Goal: Information Seeking & Learning: Learn about a topic

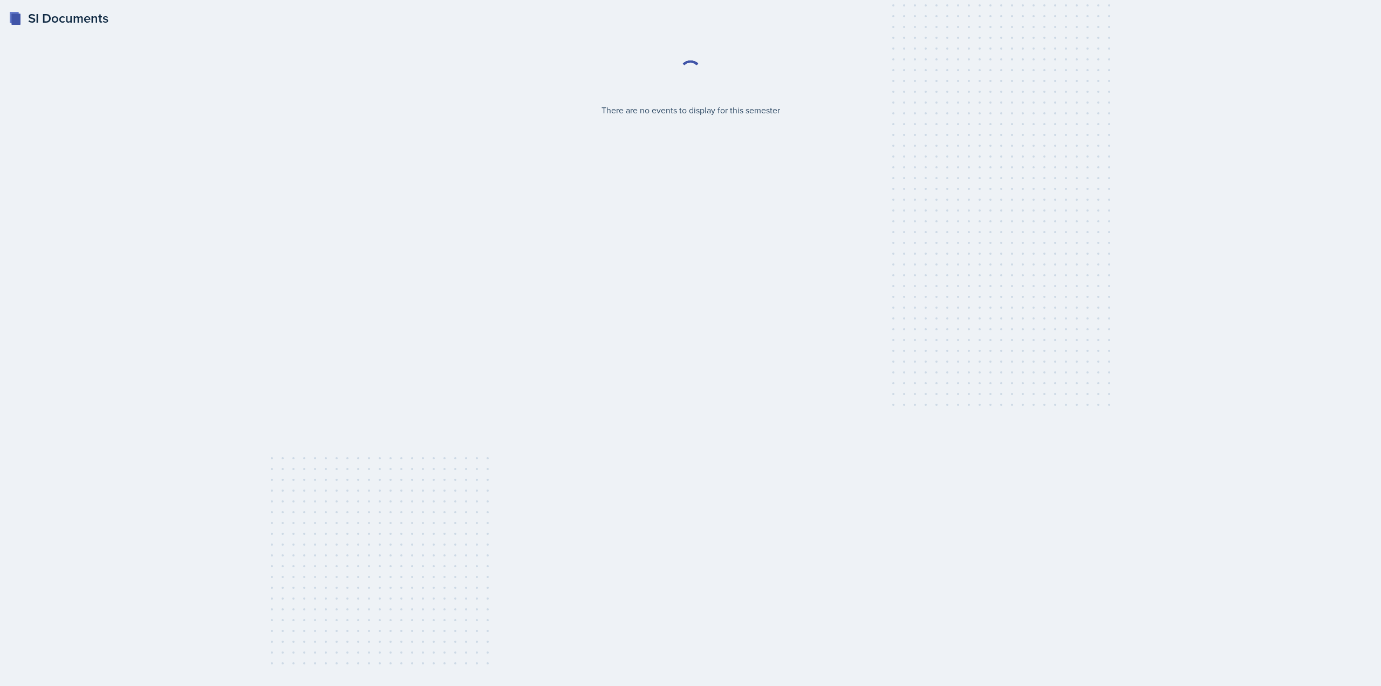
select select "2bed604d-1099-4043-b1bc-2365e8740244"
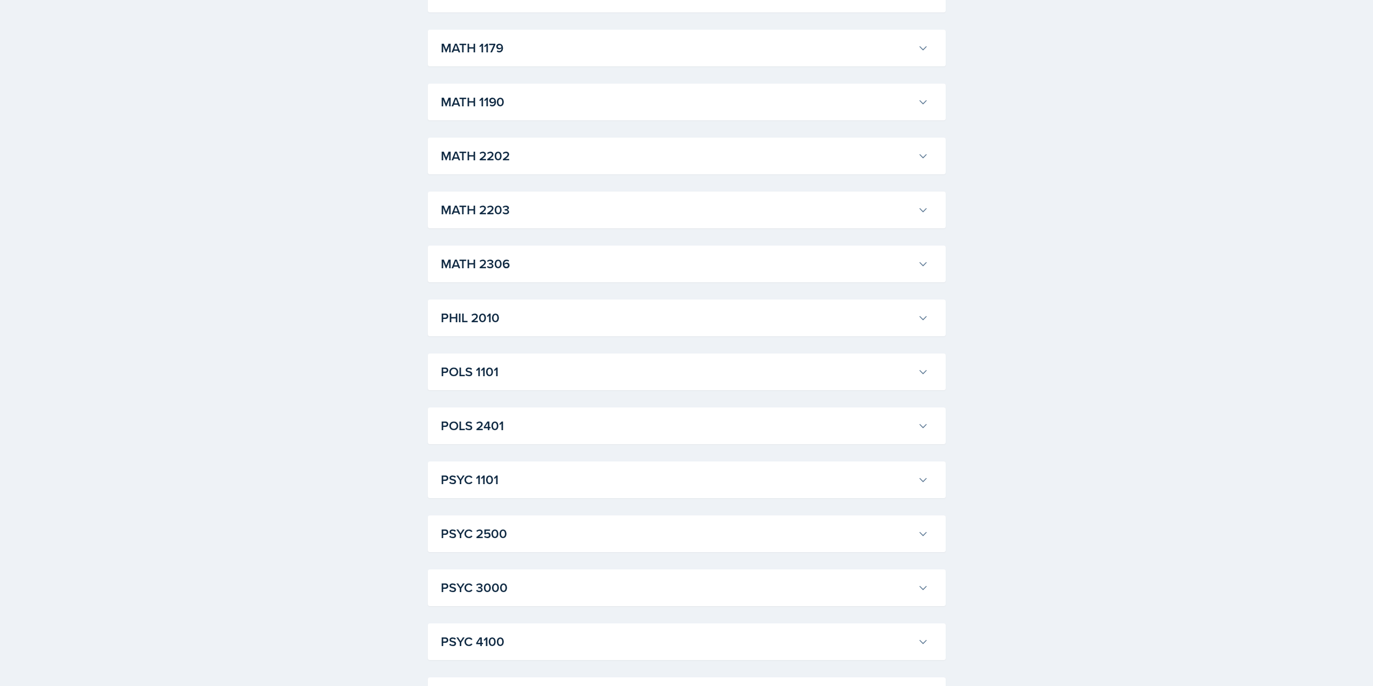
scroll to position [1244, 0]
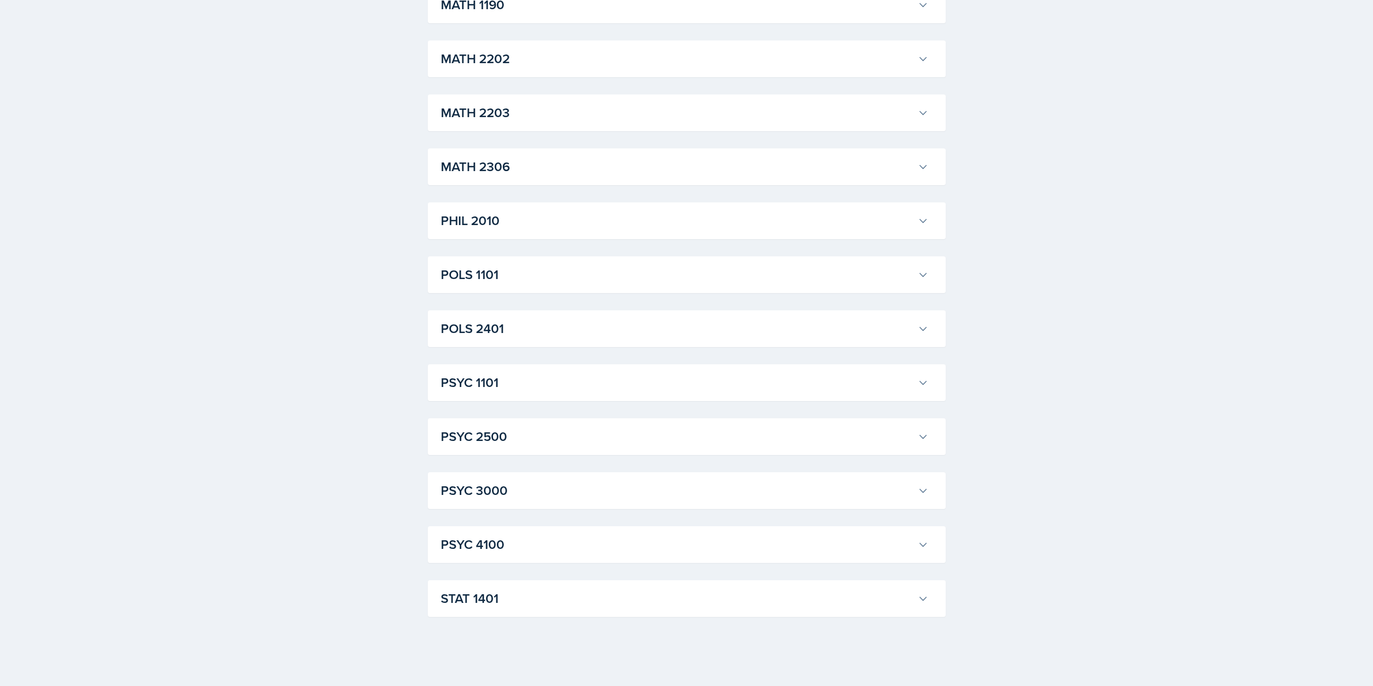
click at [528, 593] on h3 "STAT 1401" at bounding box center [677, 598] width 473 height 19
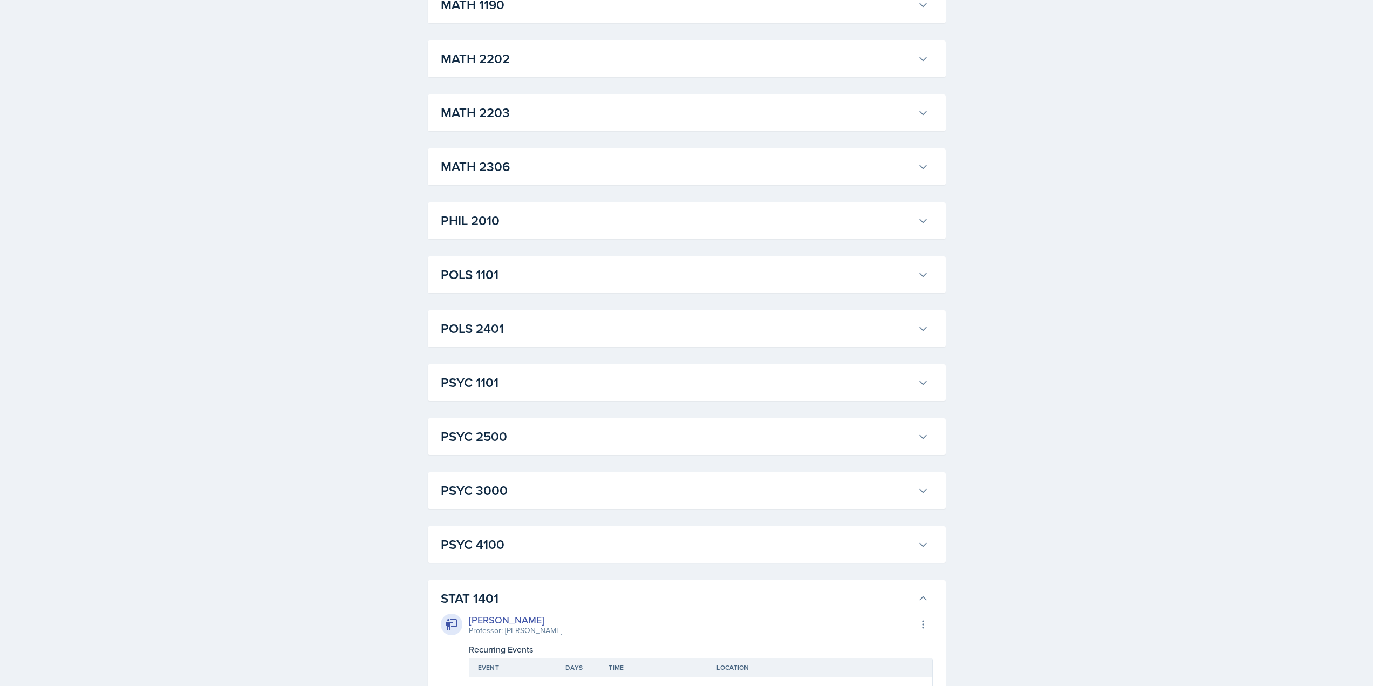
click at [535, 537] on h3 "PSYC 4100" at bounding box center [677, 544] width 473 height 19
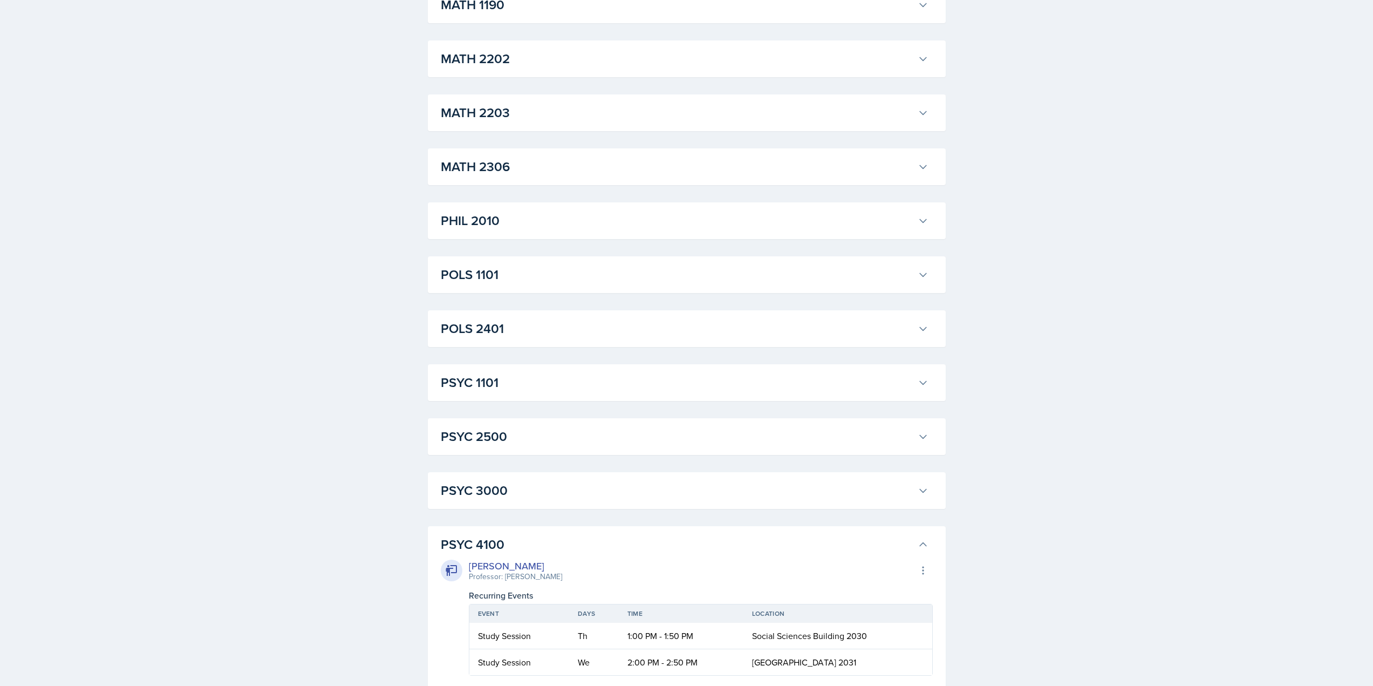
click at [544, 487] on h3 "PSYC 3000" at bounding box center [677, 490] width 473 height 19
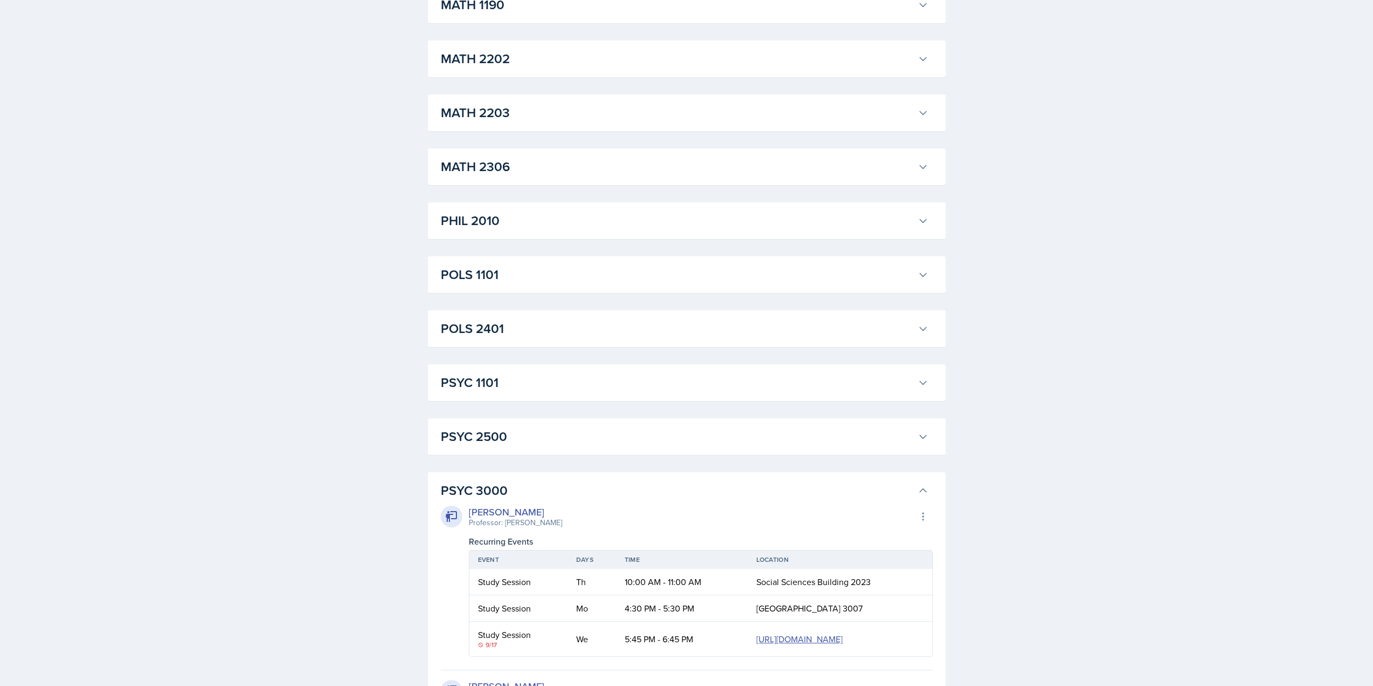
click at [552, 433] on h3 "PSYC 2500" at bounding box center [677, 436] width 473 height 19
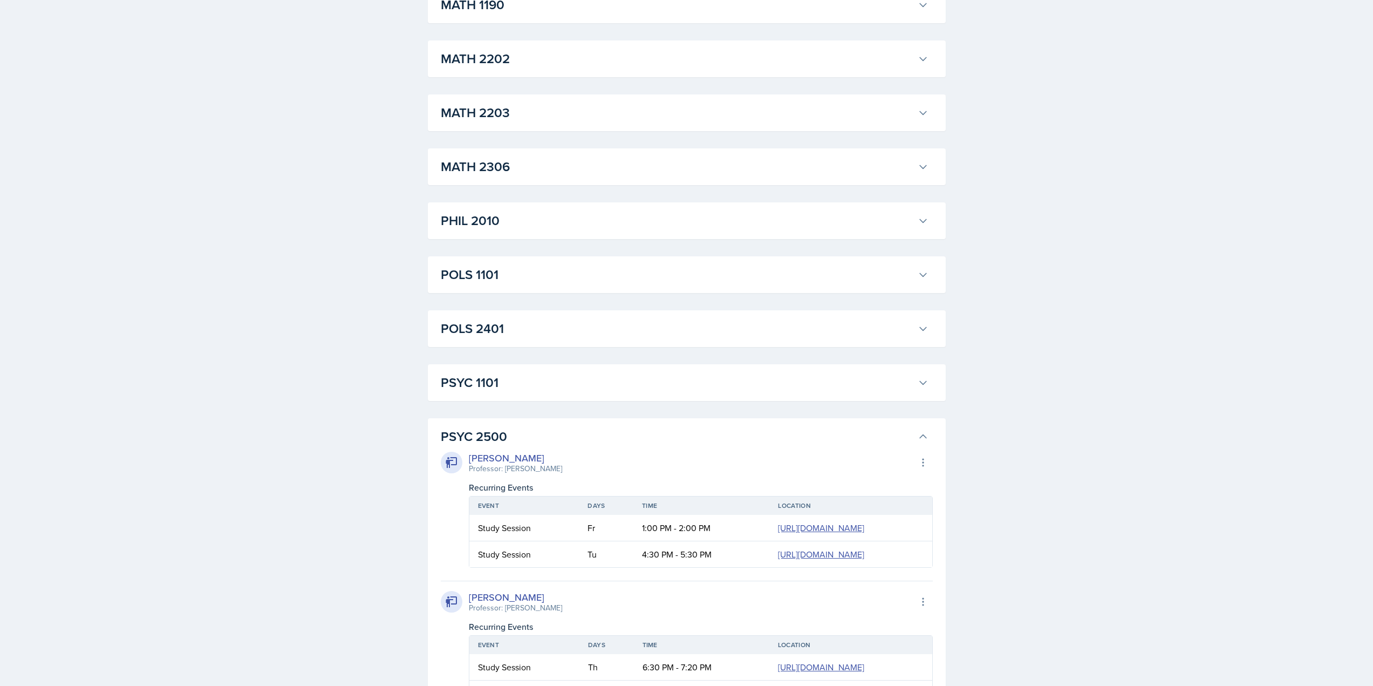
click at [559, 377] on h3 "PSYC 1101" at bounding box center [677, 382] width 473 height 19
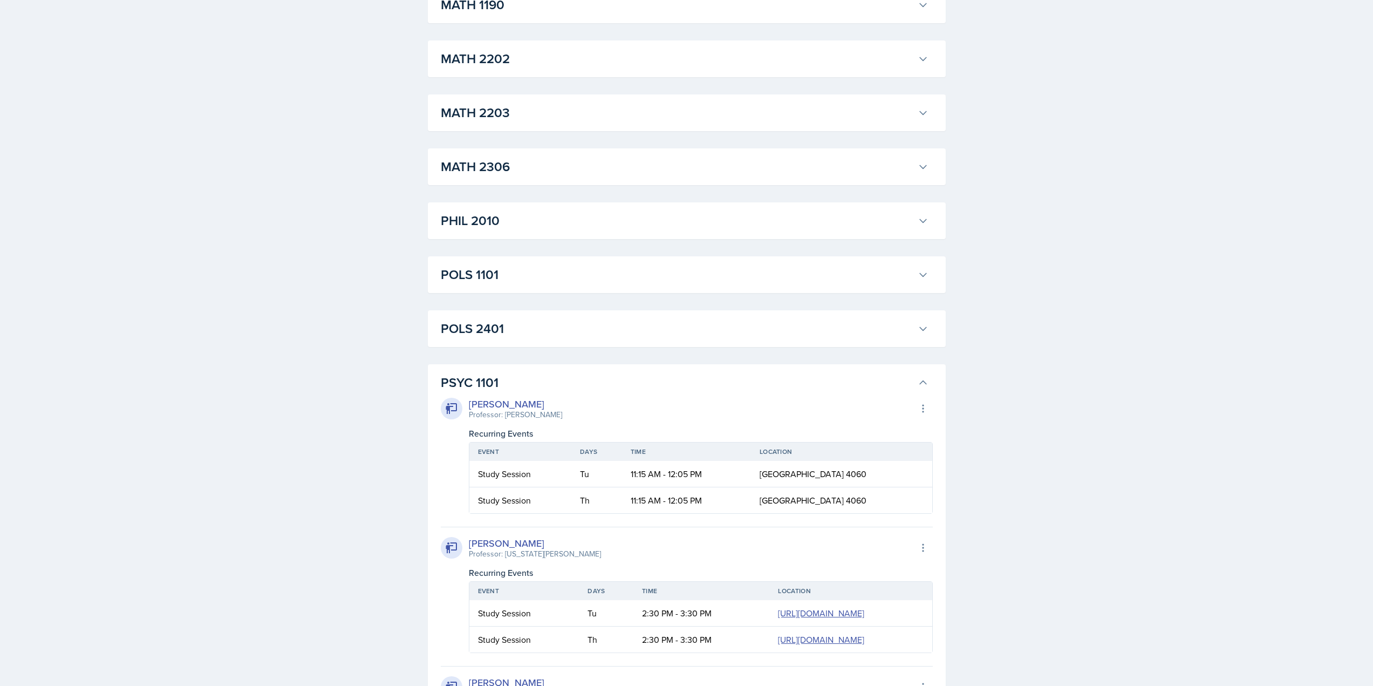
click at [567, 334] on h3 "POLS 2401" at bounding box center [677, 328] width 473 height 19
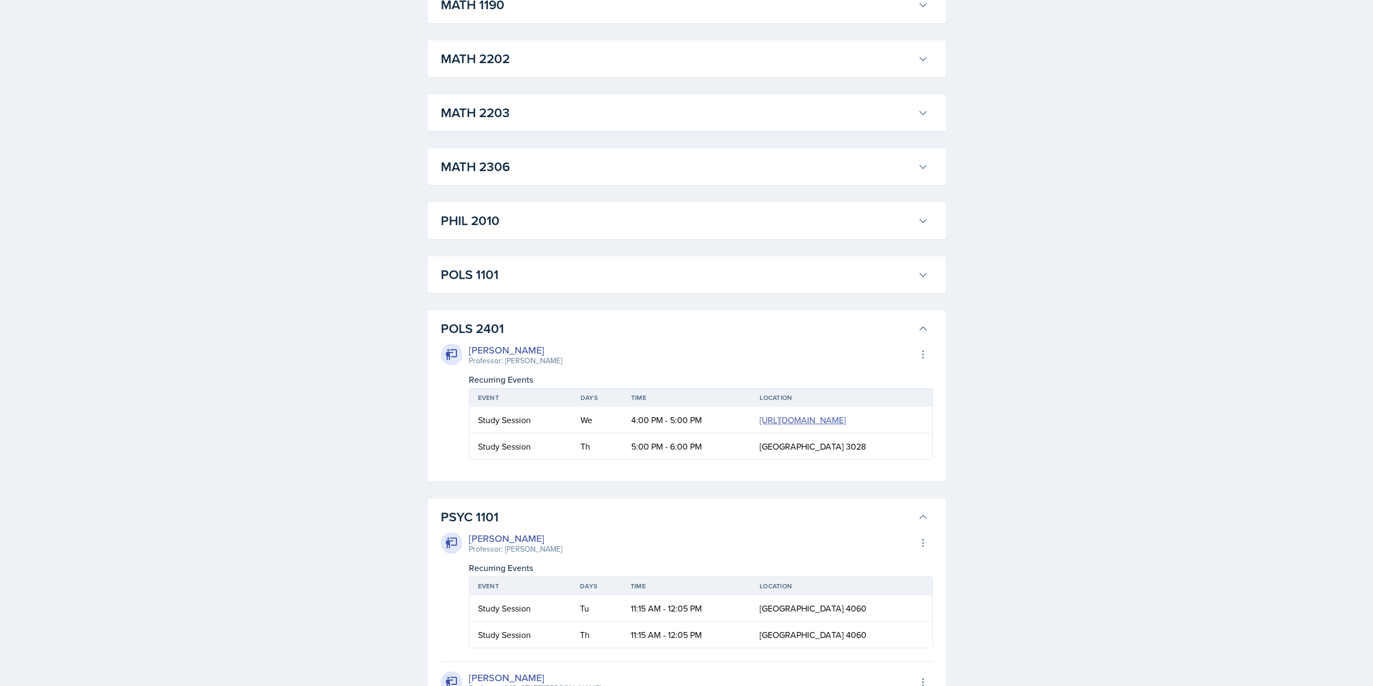
click at [581, 279] on h3 "POLS 1101" at bounding box center [677, 274] width 473 height 19
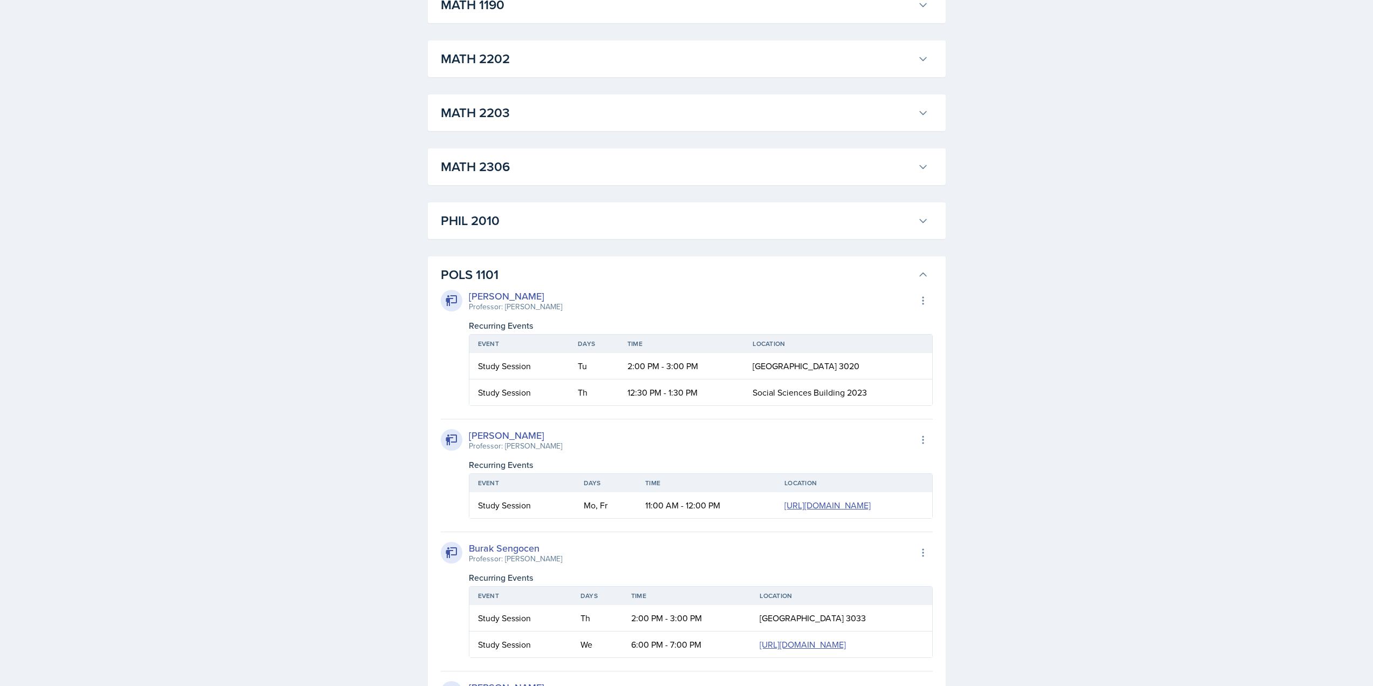
click at [604, 213] on h3 "PHIL 2010" at bounding box center [677, 220] width 473 height 19
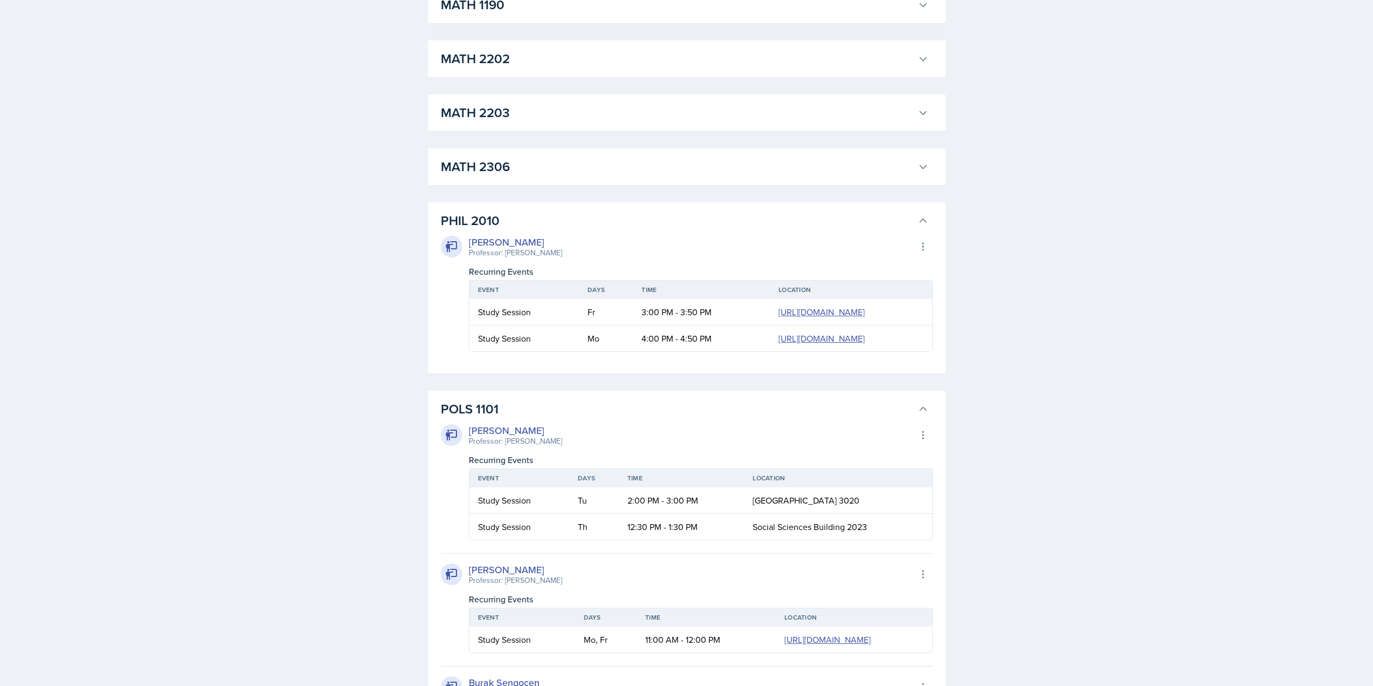
click at [620, 160] on h3 "MATH 2306" at bounding box center [677, 166] width 473 height 19
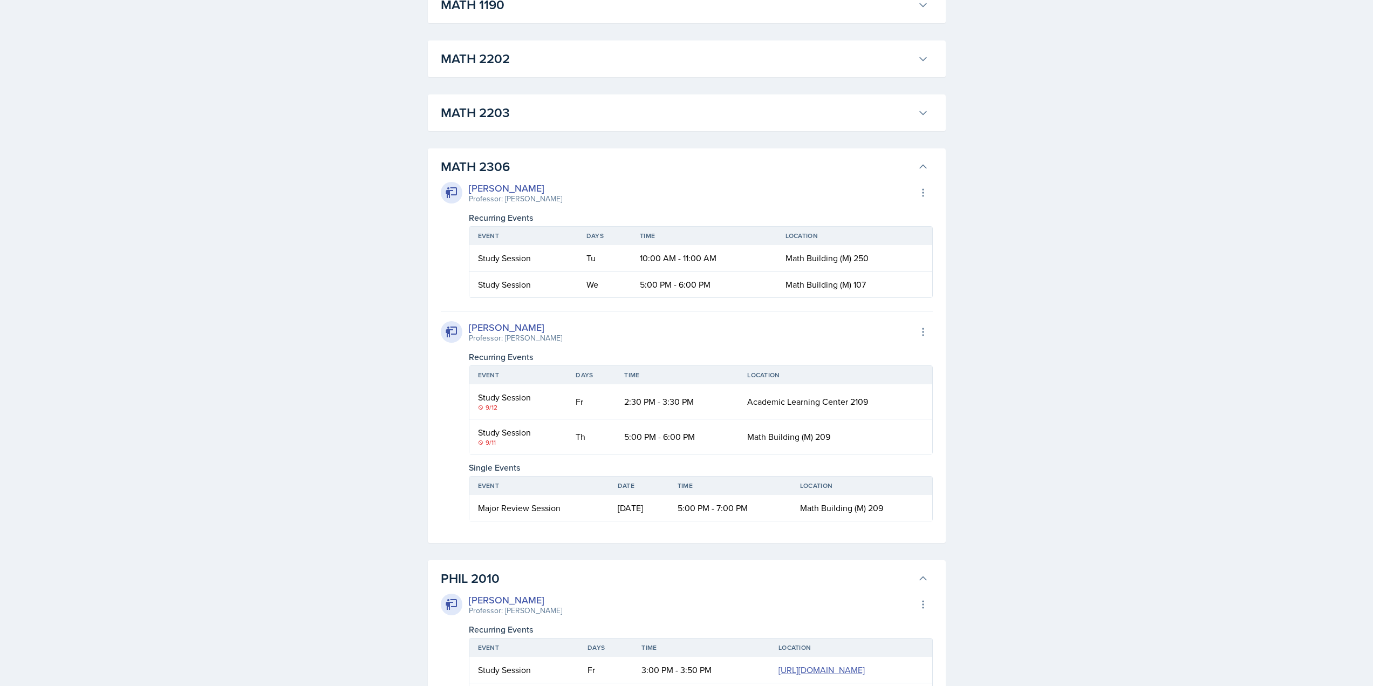
click at [631, 110] on h3 "MATH 2203" at bounding box center [677, 112] width 473 height 19
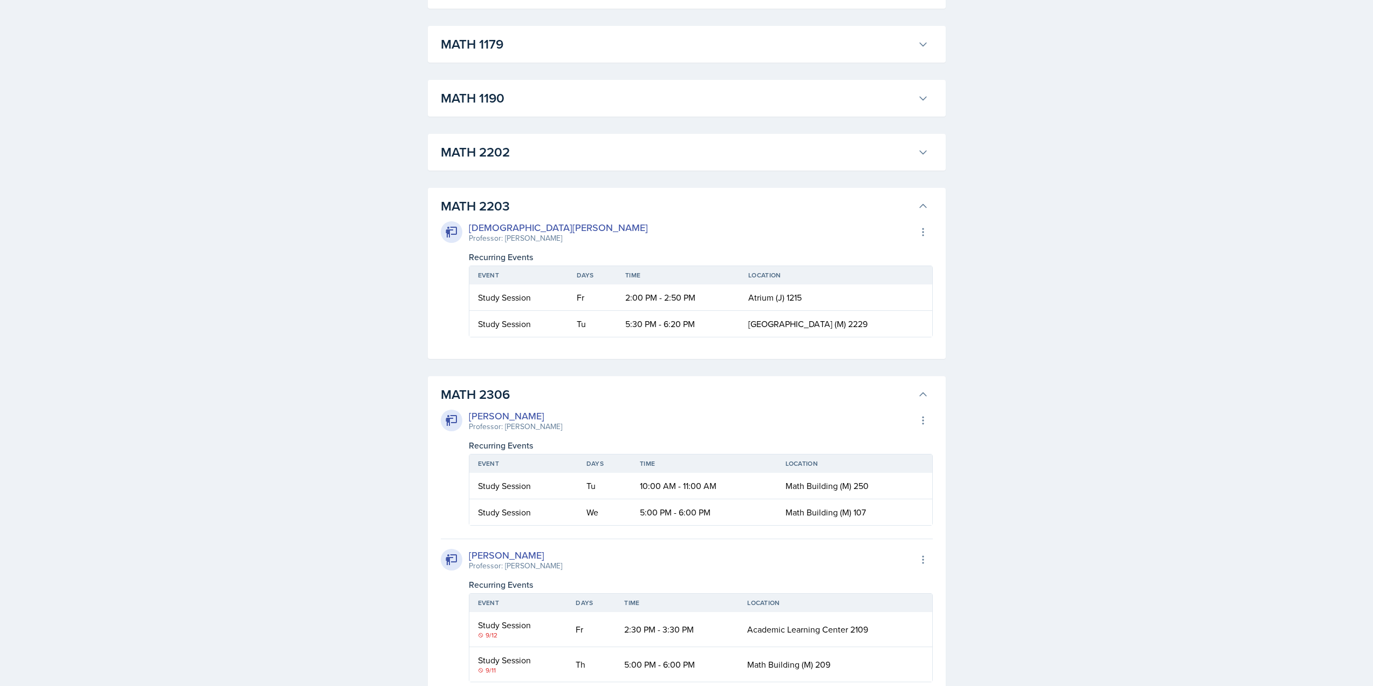
scroll to position [1028, 0]
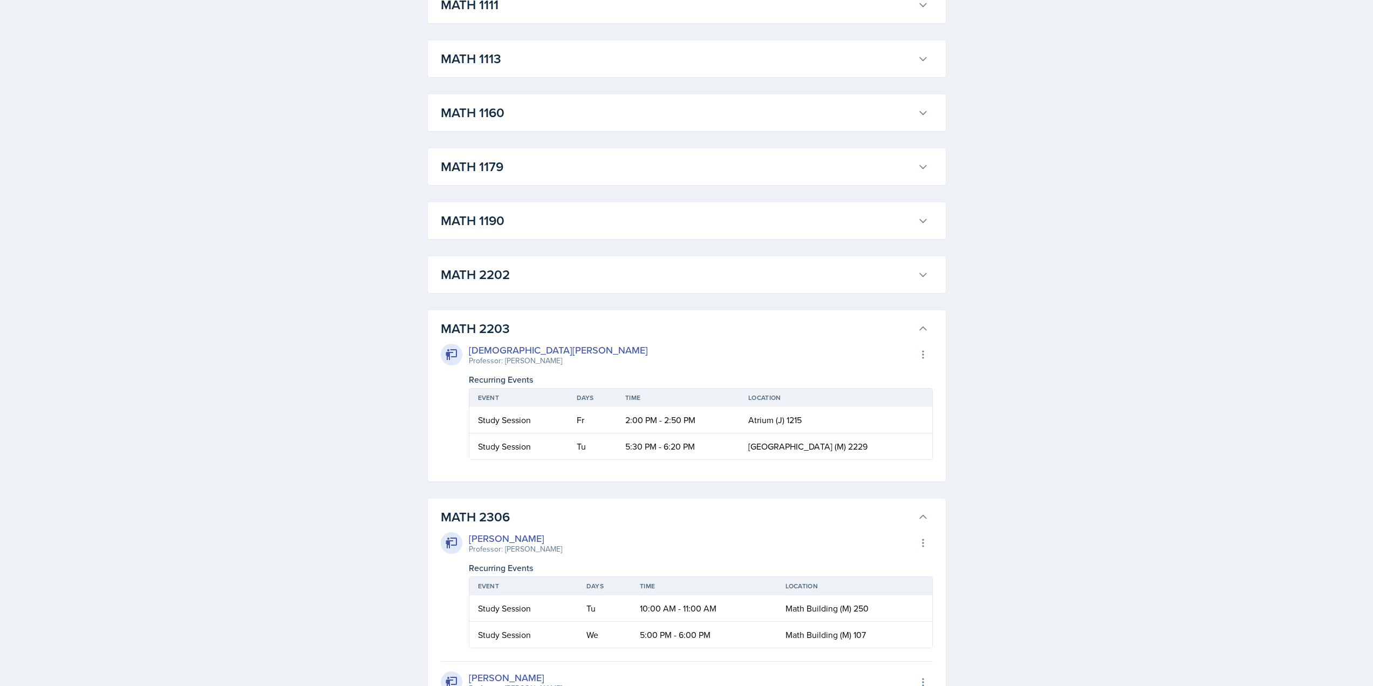
click at [572, 257] on div "MATH 2202 [PERSON_NAME] Professor: [PERSON_NAME] Export to Google Calendar Recu…" at bounding box center [687, 274] width 518 height 37
click at [541, 272] on h3 "MATH 2202" at bounding box center [677, 274] width 473 height 19
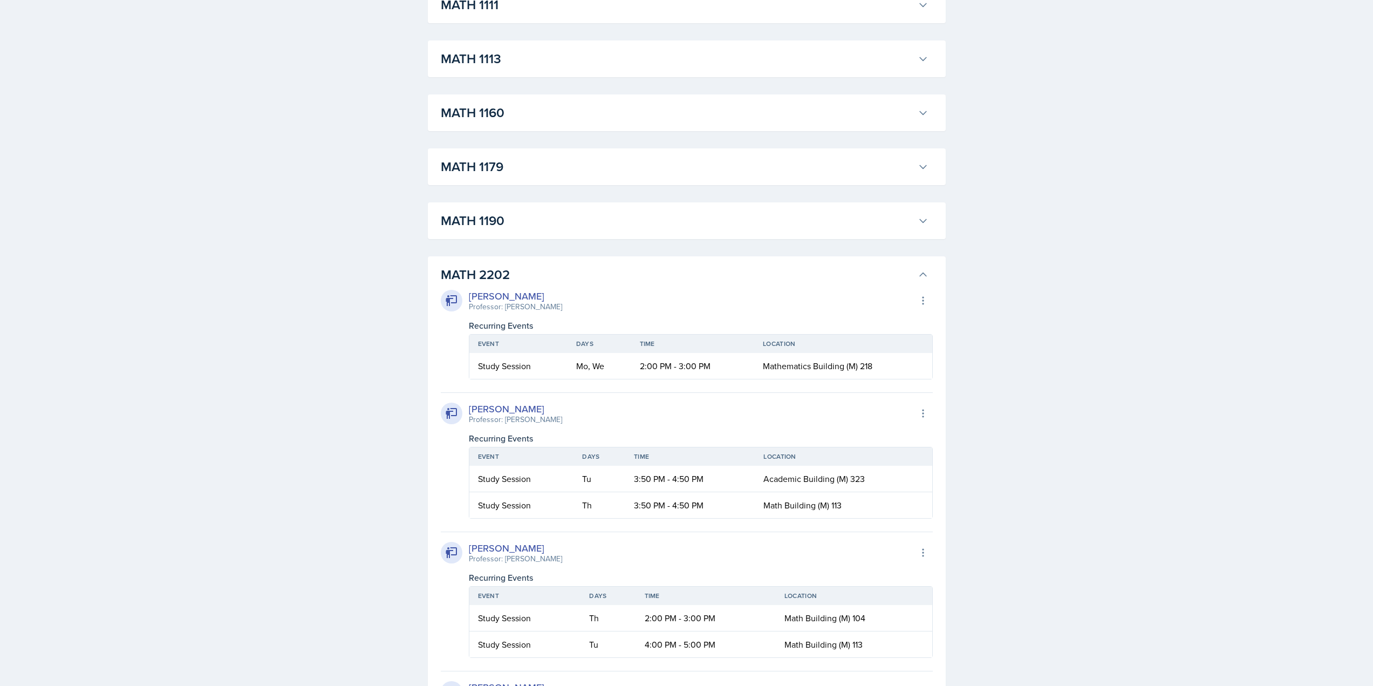
click at [564, 220] on h3 "MATH 1190" at bounding box center [677, 220] width 473 height 19
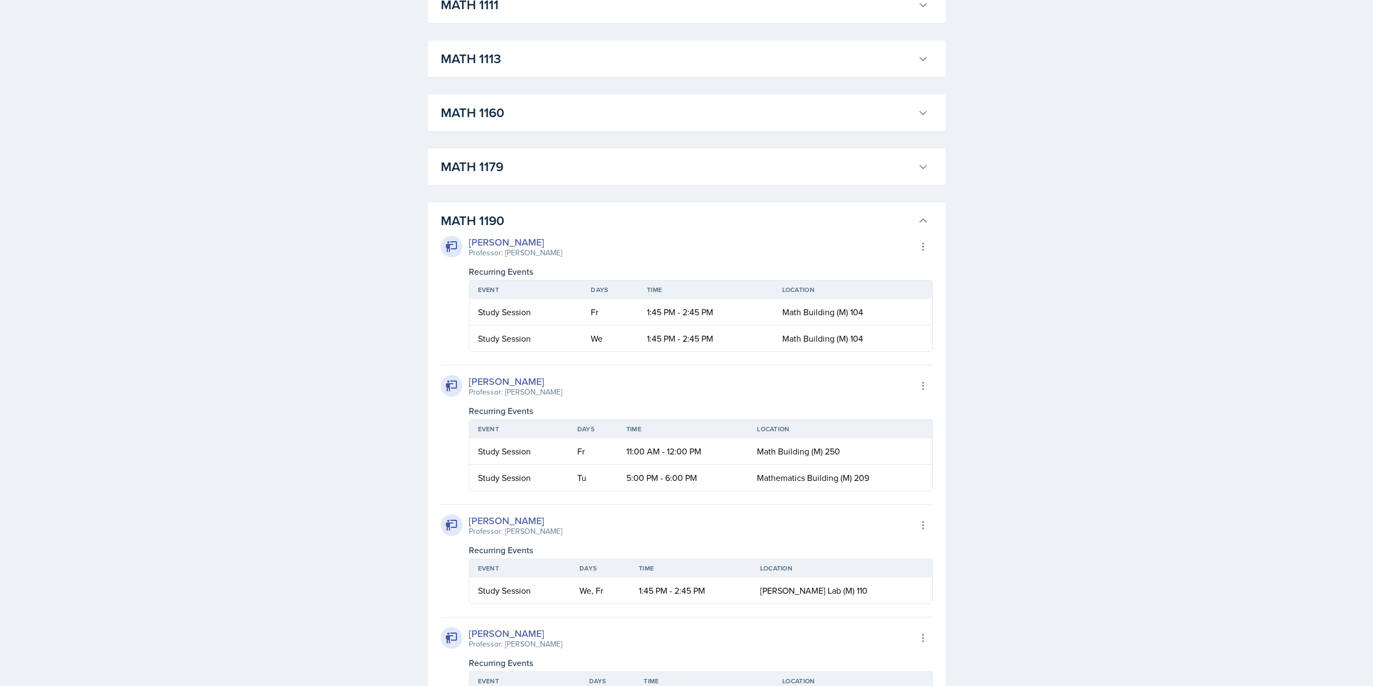
click at [591, 162] on h3 "MATH 1179" at bounding box center [677, 166] width 473 height 19
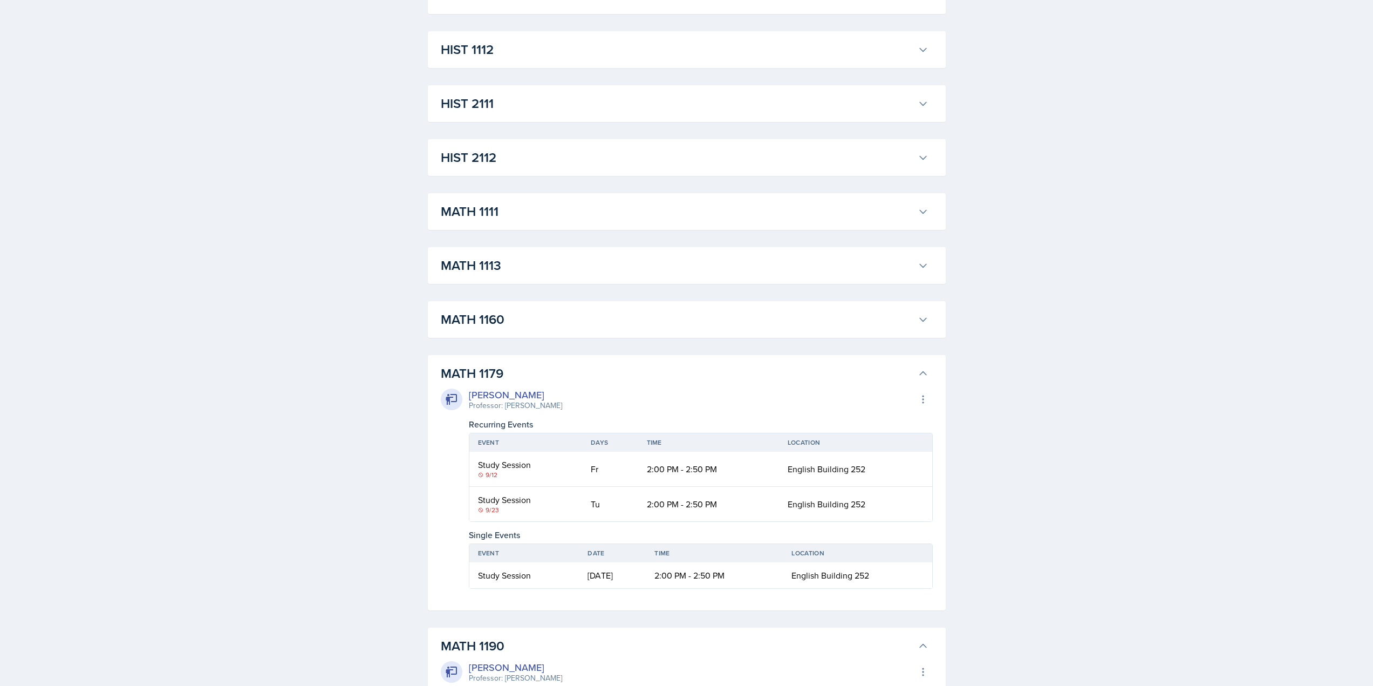
scroll to position [812, 0]
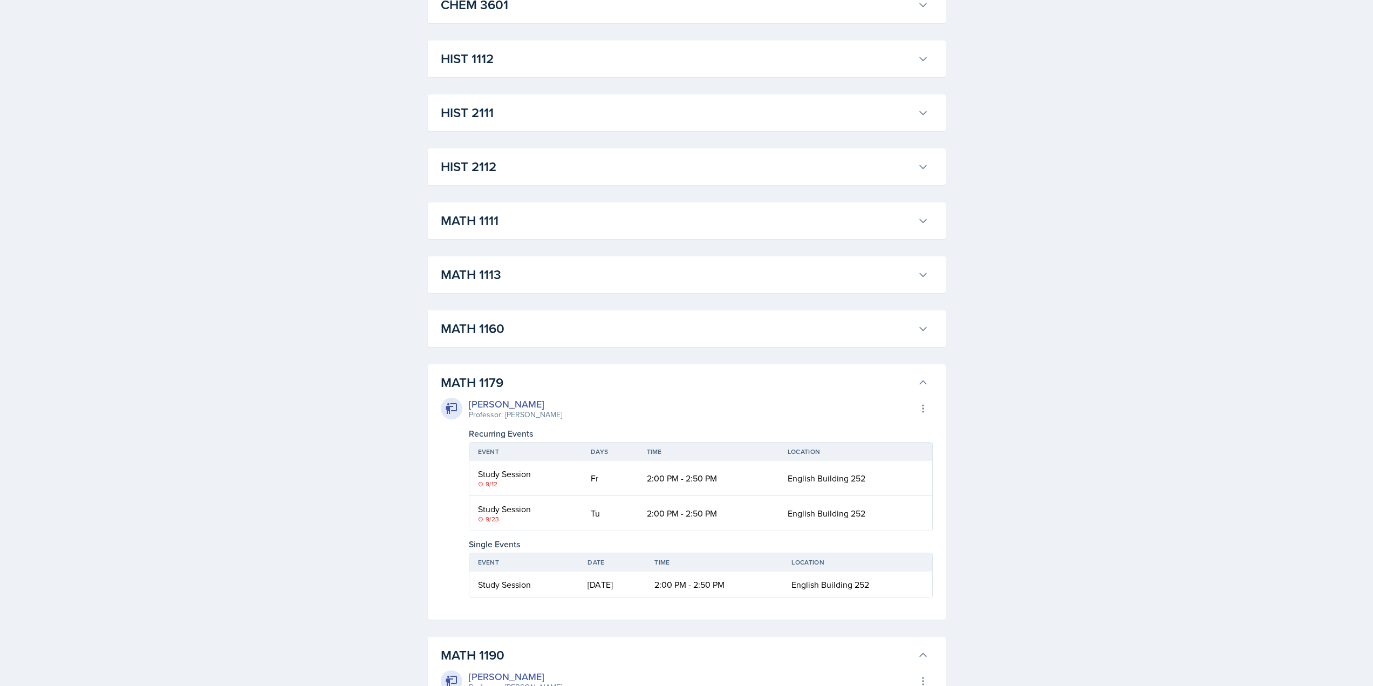
click at [528, 324] on h3 "MATH 1160" at bounding box center [677, 328] width 473 height 19
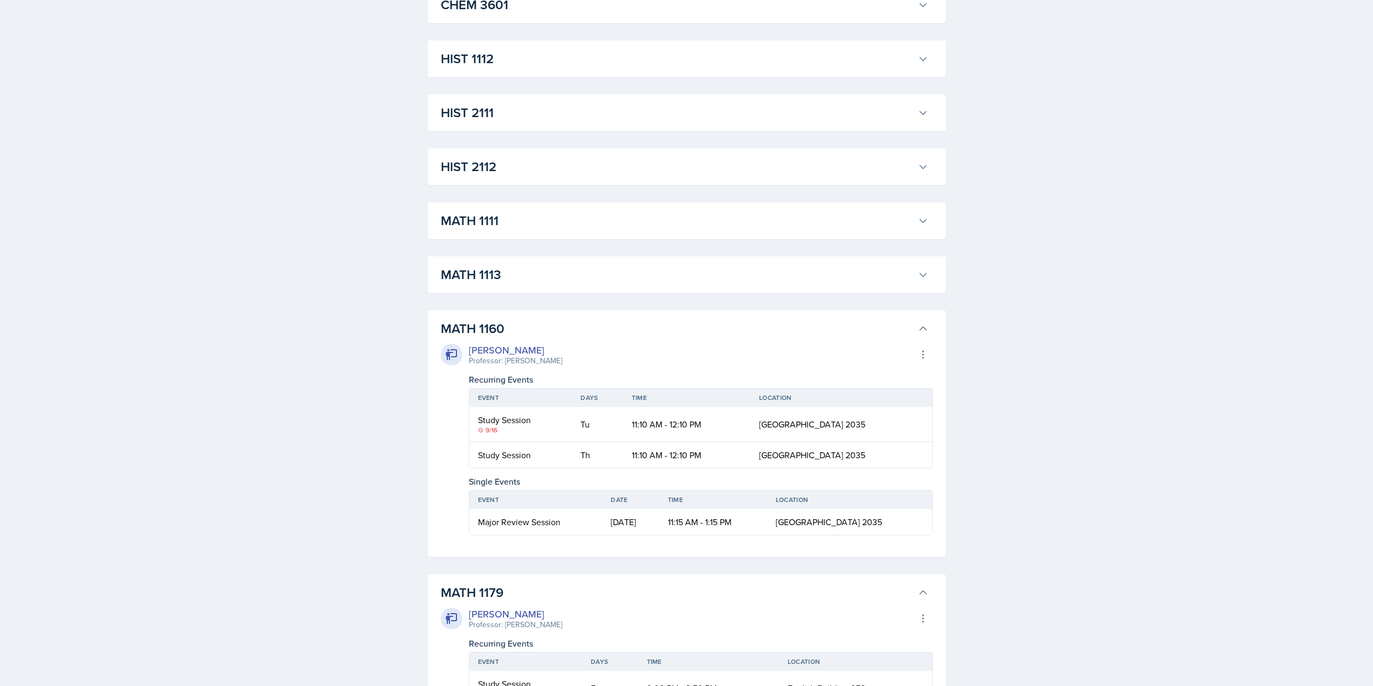
click at [545, 283] on h3 "MATH 1113" at bounding box center [677, 274] width 473 height 19
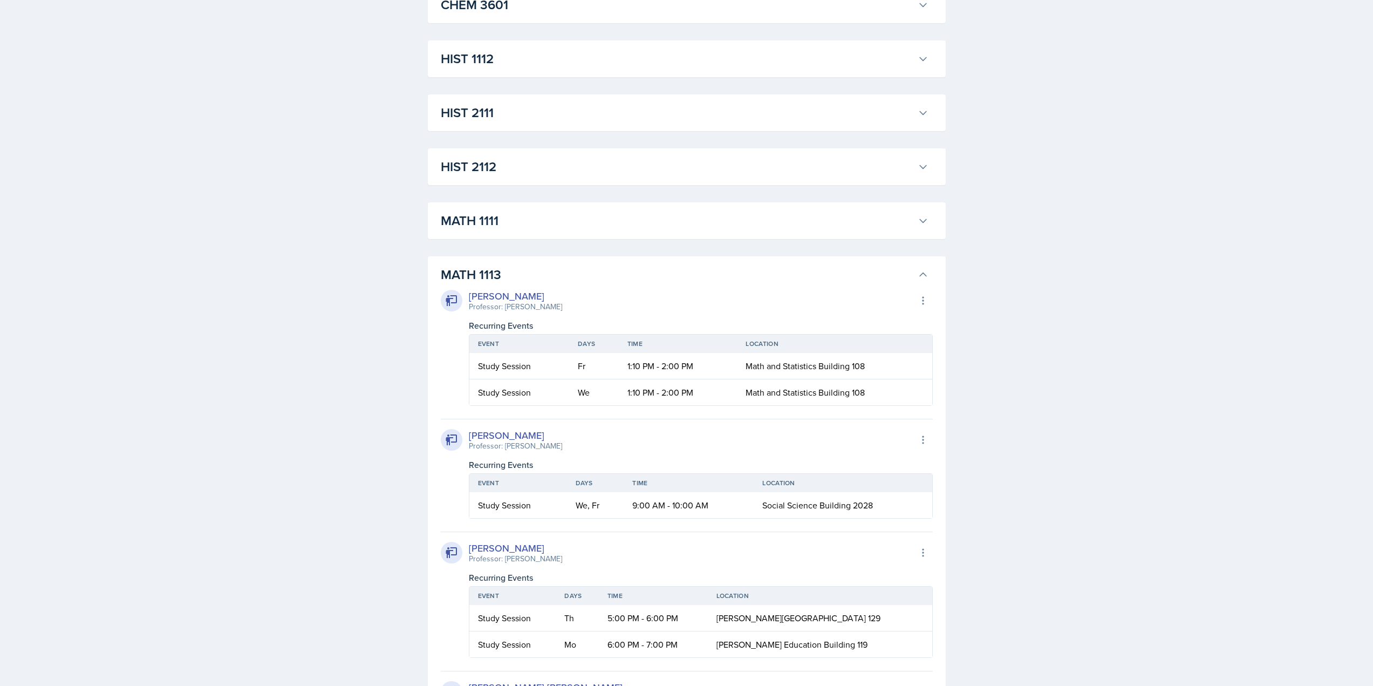
click at [558, 218] on h3 "MATH 1111" at bounding box center [677, 220] width 473 height 19
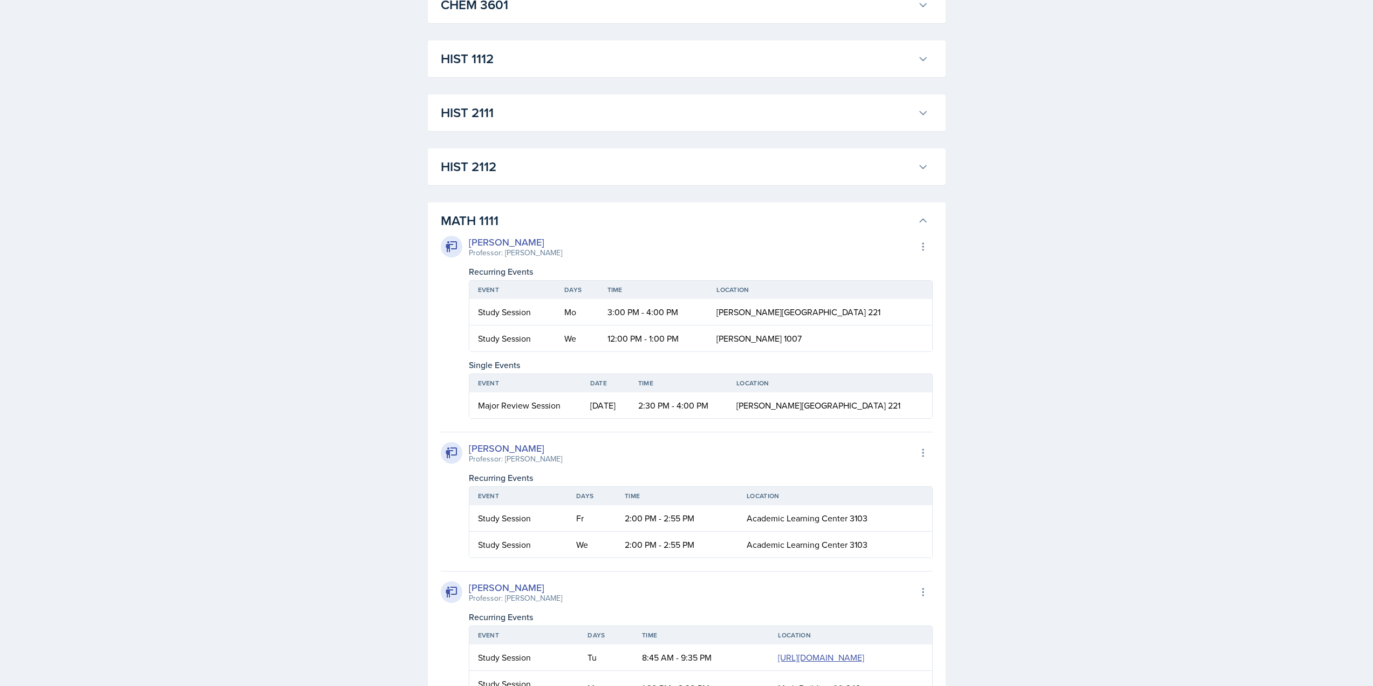
click at [574, 167] on h3 "HIST 2112" at bounding box center [677, 166] width 473 height 19
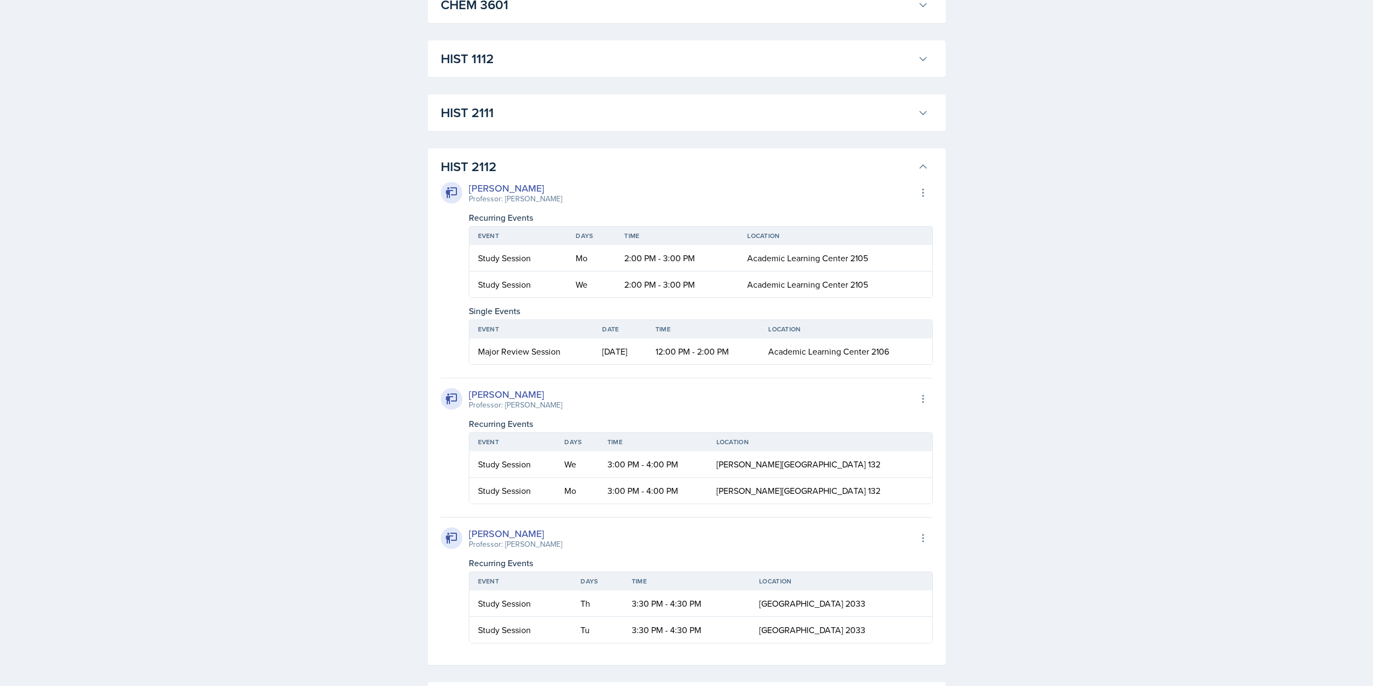
click at [598, 111] on h3 "HIST 2111" at bounding box center [677, 112] width 473 height 19
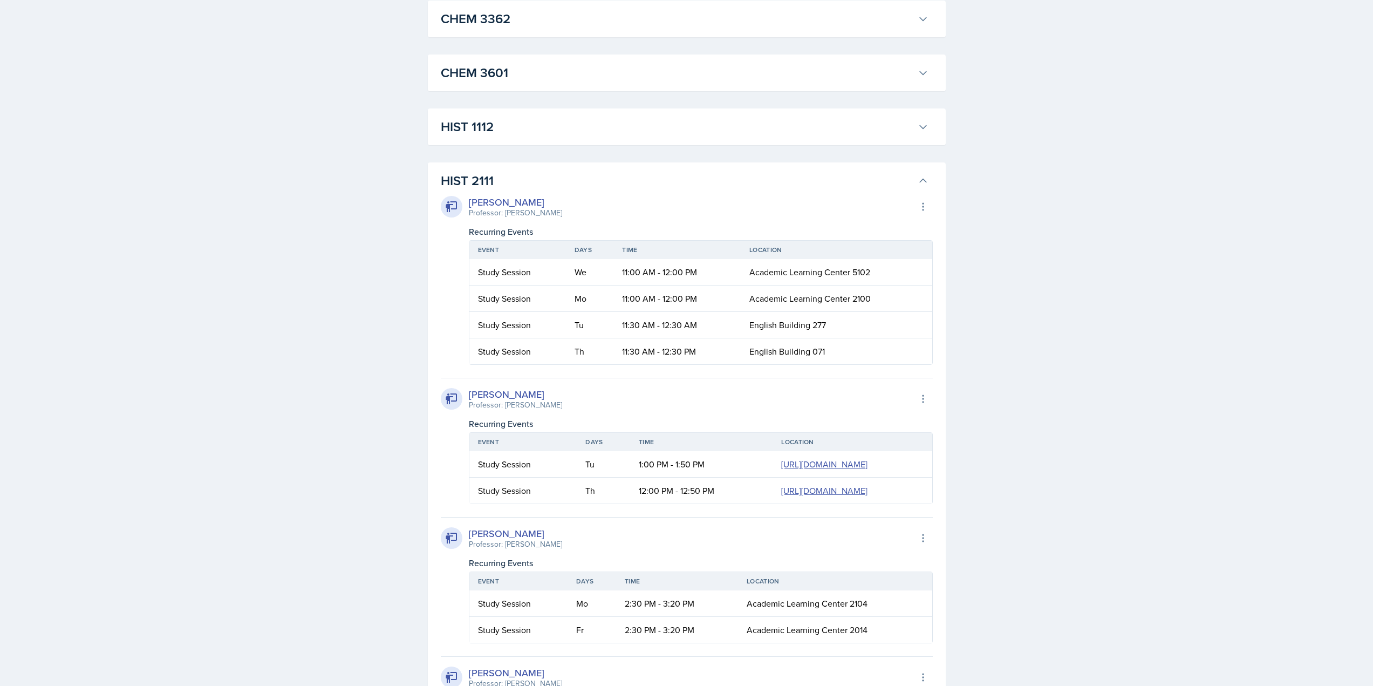
scroll to position [543, 0]
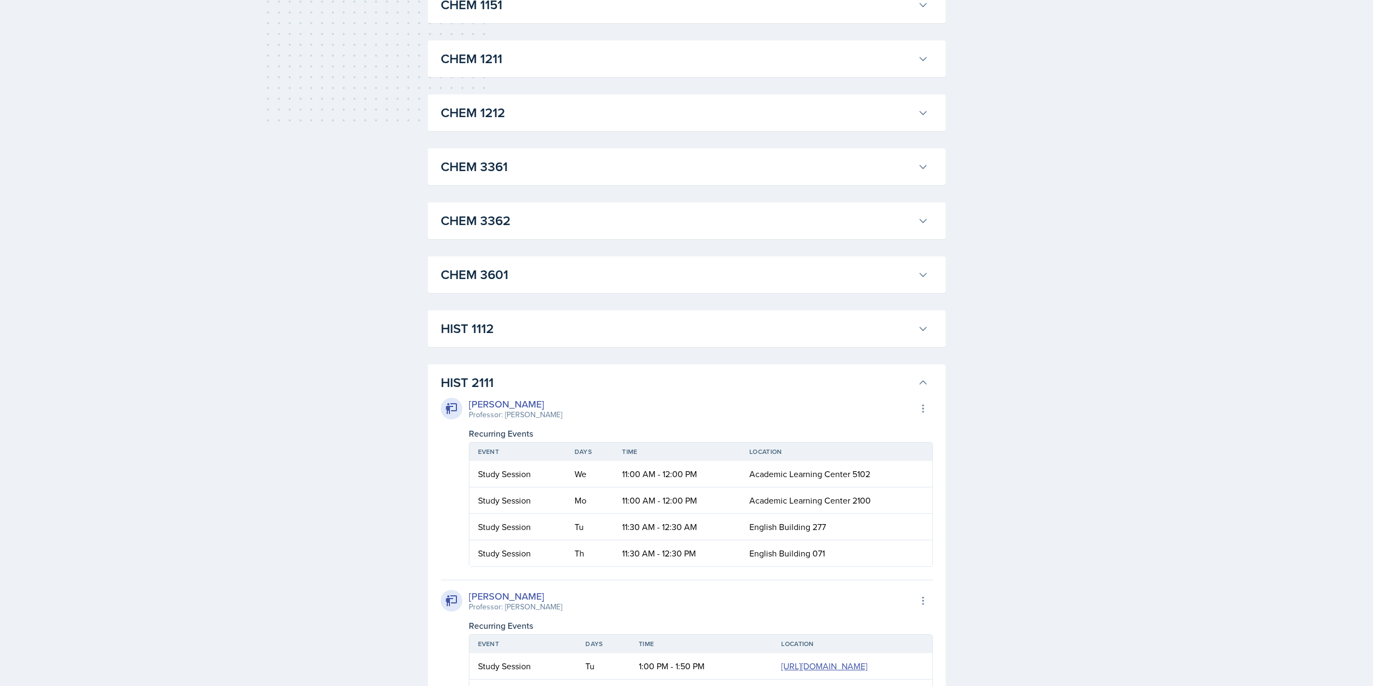
click at [510, 313] on div "HIST 1112 [PERSON_NAME] Professor: [PERSON_NAME] Export to Google Calendar Recu…" at bounding box center [687, 328] width 518 height 37
click at [505, 324] on h3 "HIST 1112" at bounding box center [677, 328] width 473 height 19
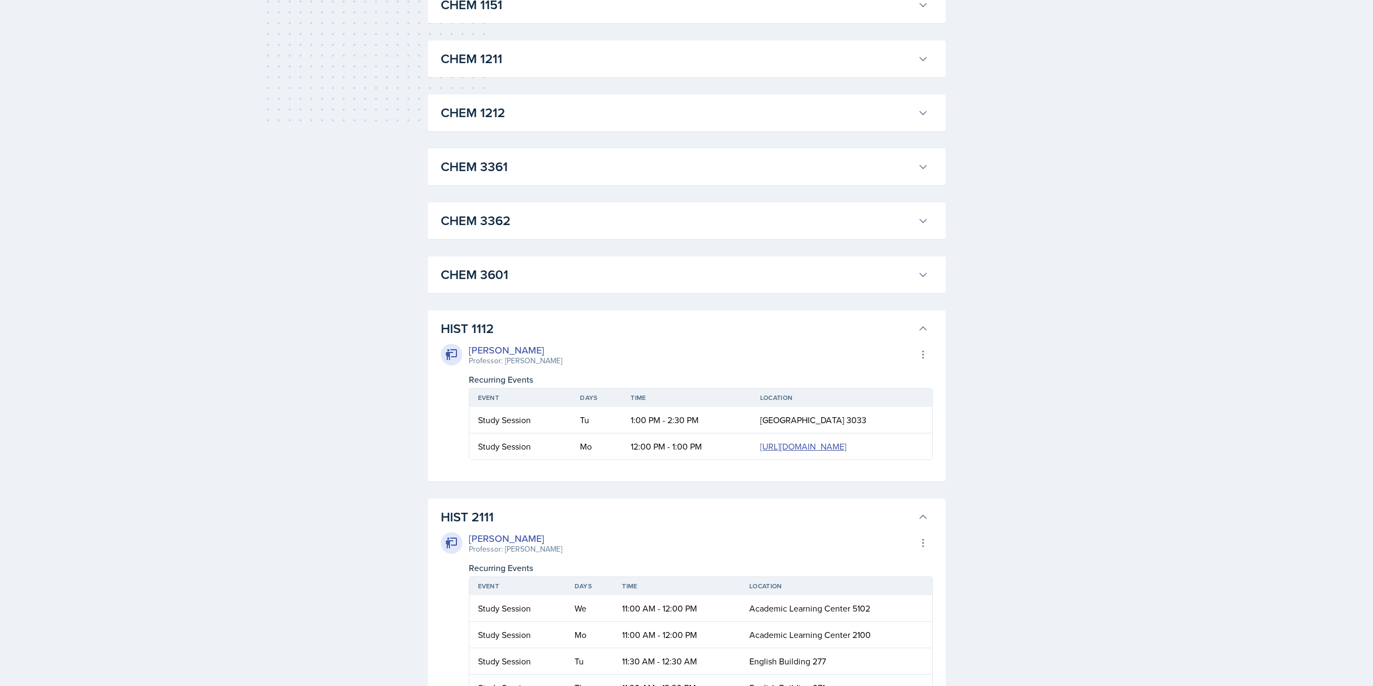
click at [531, 275] on h3 "CHEM 3601" at bounding box center [677, 274] width 473 height 19
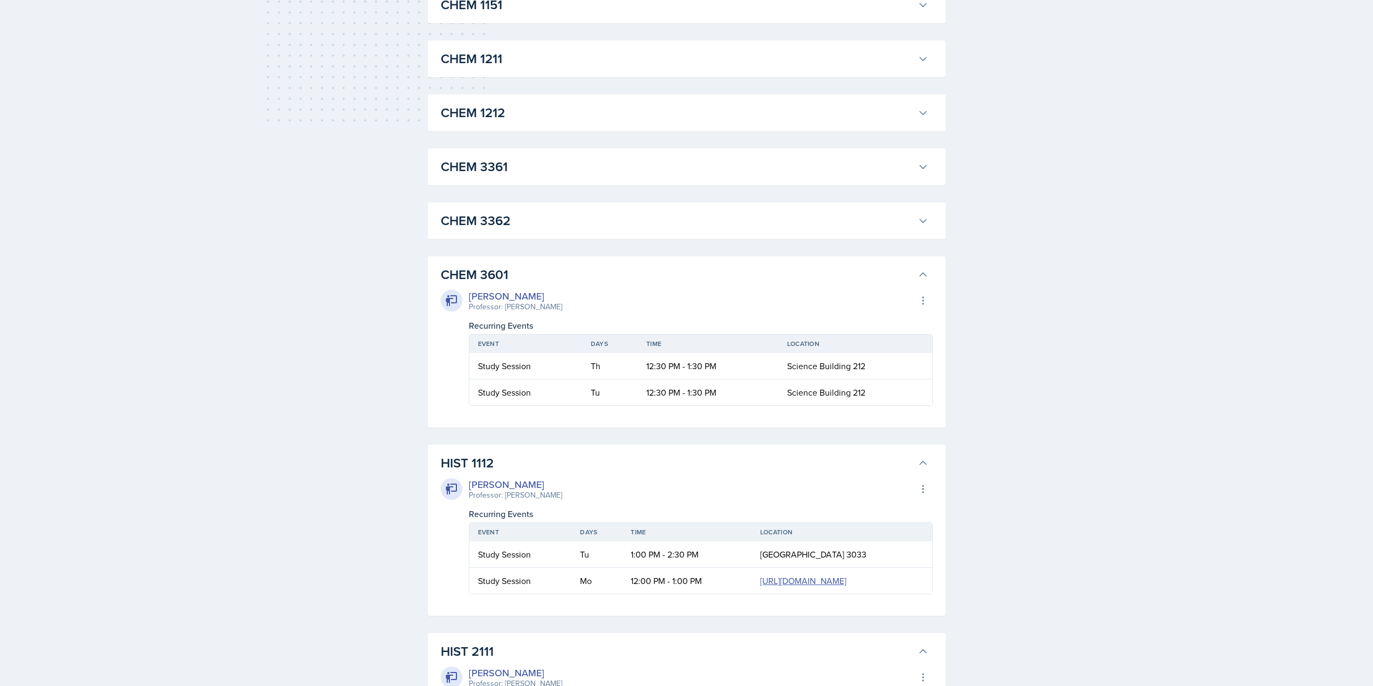
click at [543, 219] on h3 "CHEM 3362" at bounding box center [677, 220] width 473 height 19
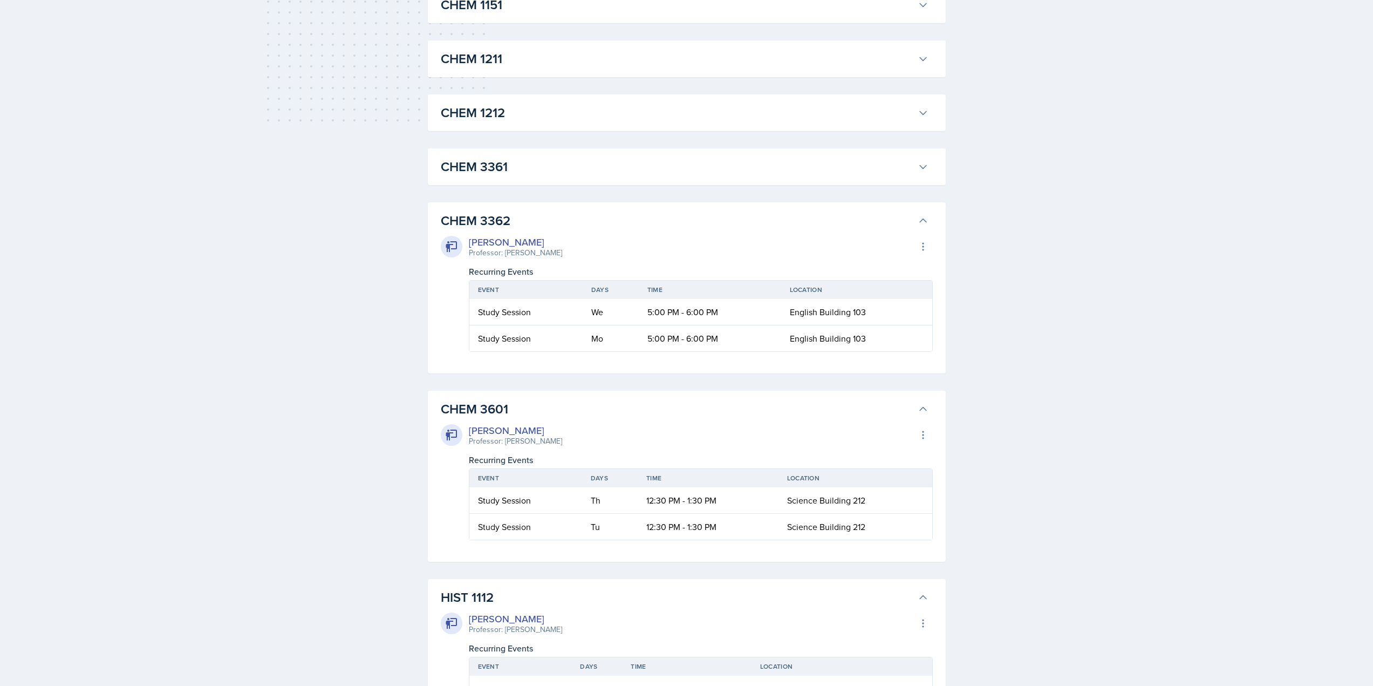
click at [555, 161] on h3 "CHEM 3361" at bounding box center [677, 166] width 473 height 19
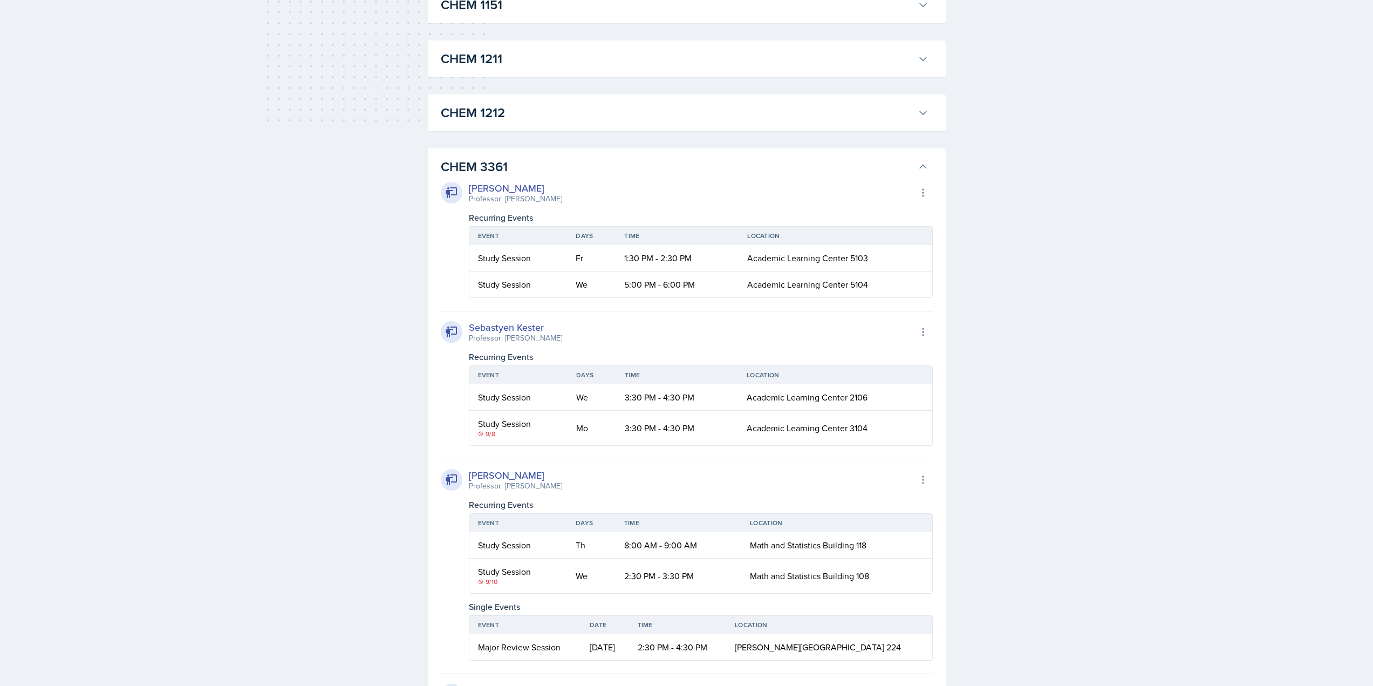
click at [569, 118] on h3 "CHEM 1212" at bounding box center [677, 112] width 473 height 19
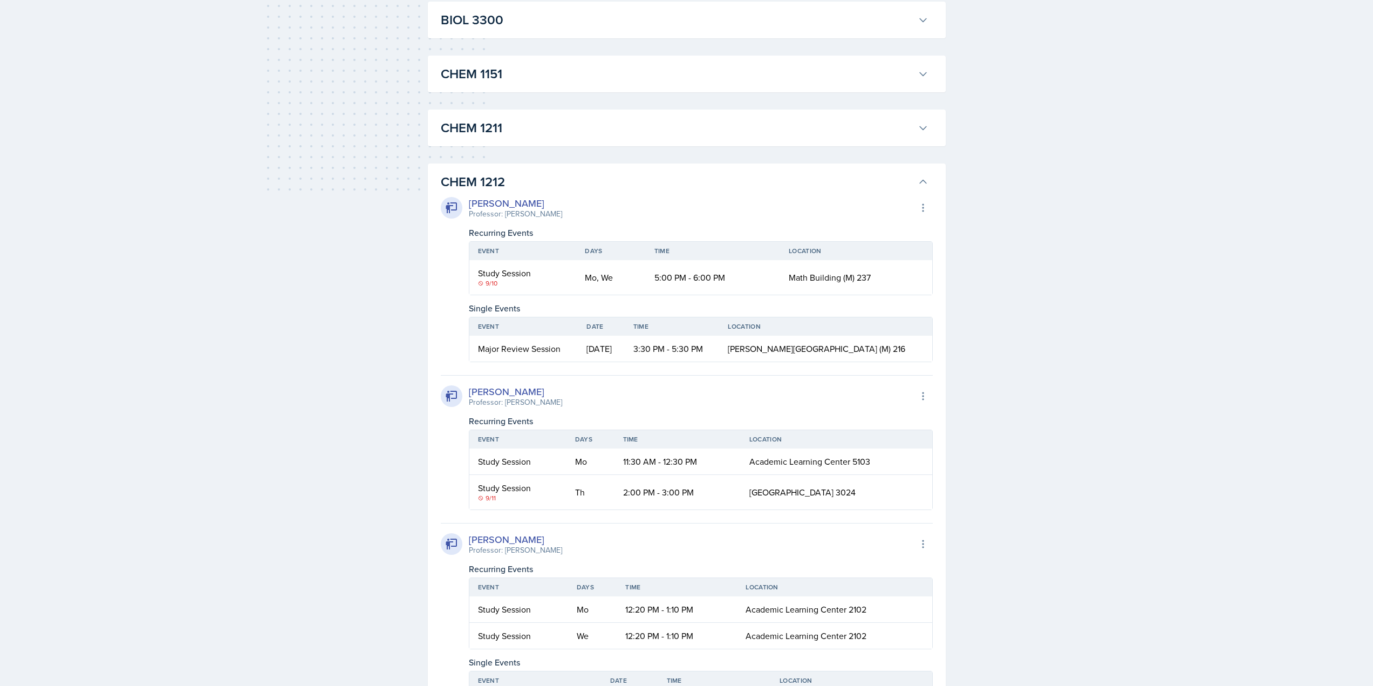
scroll to position [327, 0]
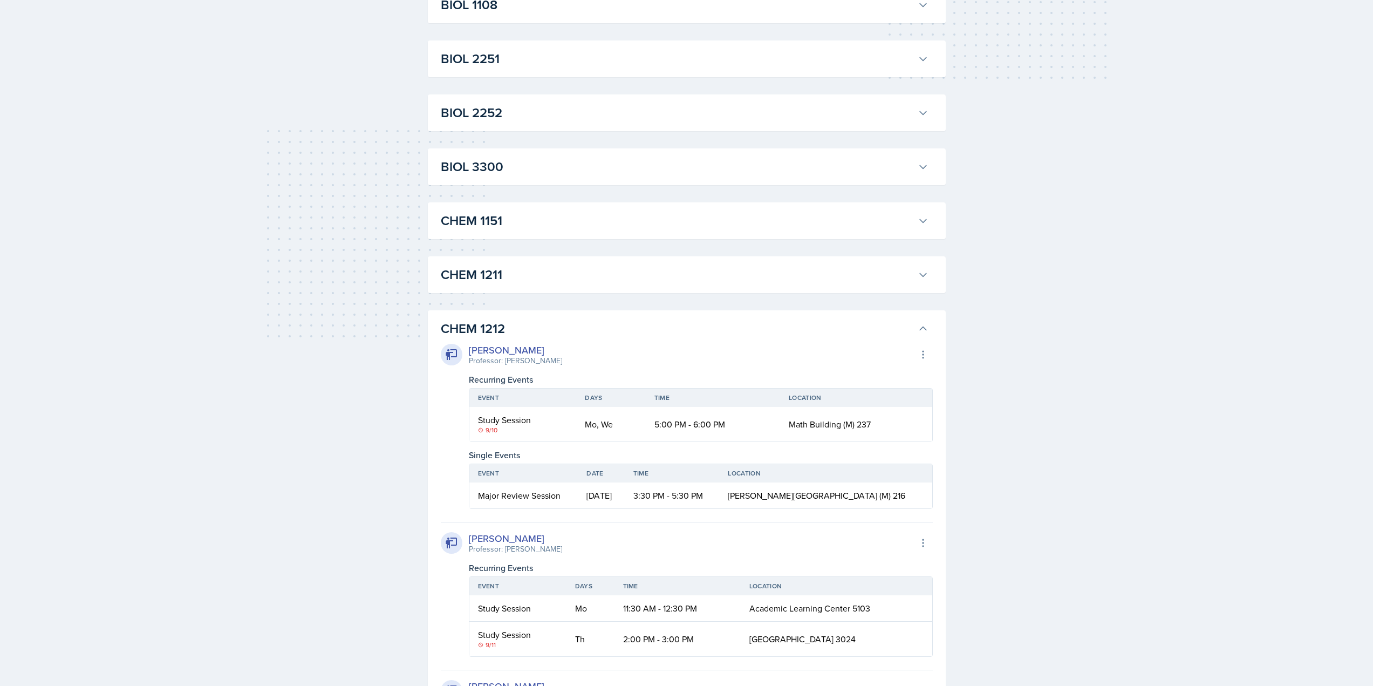
click at [521, 268] on h3 "CHEM 1211" at bounding box center [677, 274] width 473 height 19
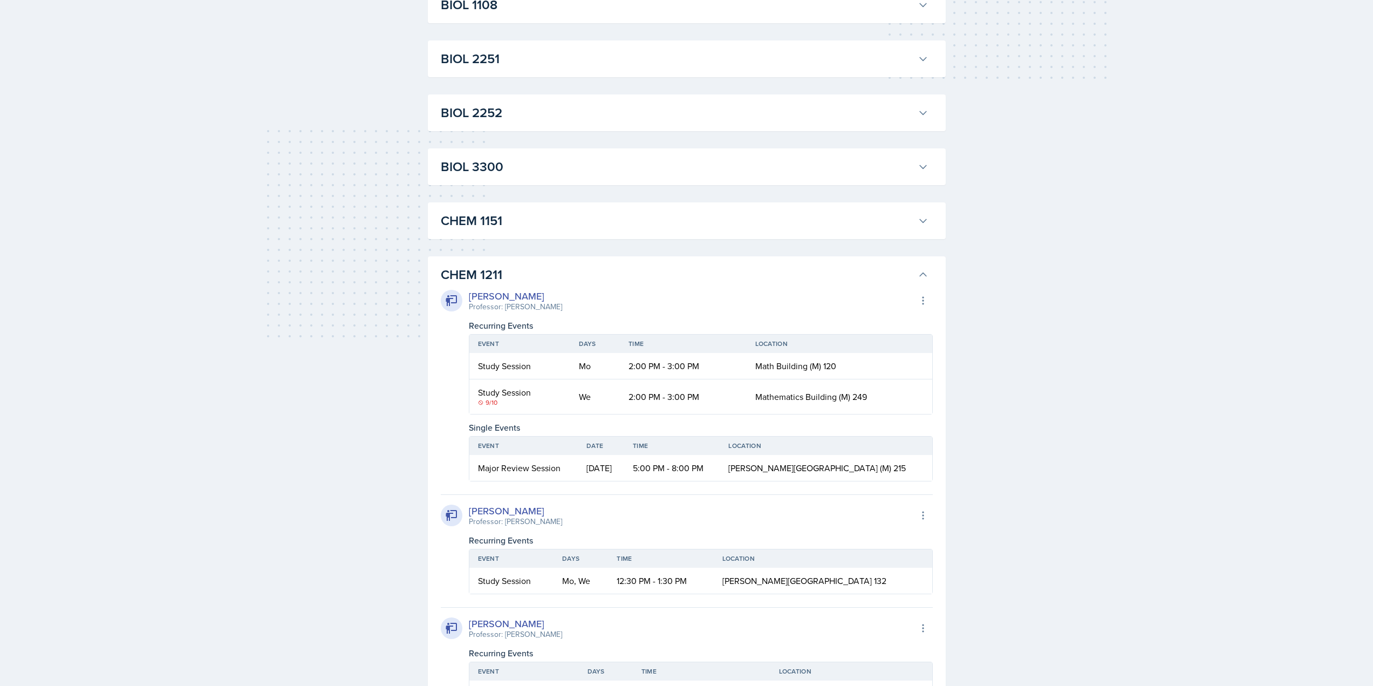
drag, startPoint x: 536, startPoint y: 218, endPoint x: 549, endPoint y: 163, distance: 56.9
click at [536, 217] on h3 "CHEM 1151" at bounding box center [677, 220] width 473 height 19
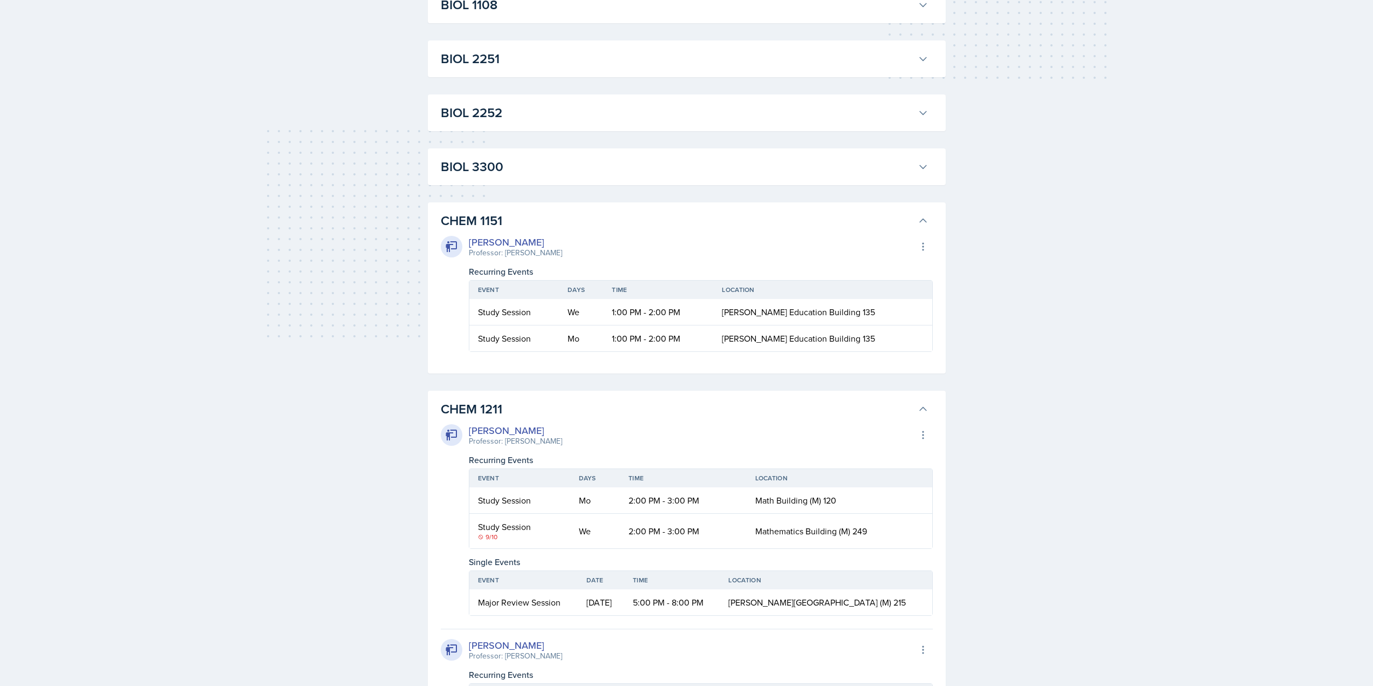
click at [550, 159] on h3 "BIOL 3300" at bounding box center [677, 166] width 473 height 19
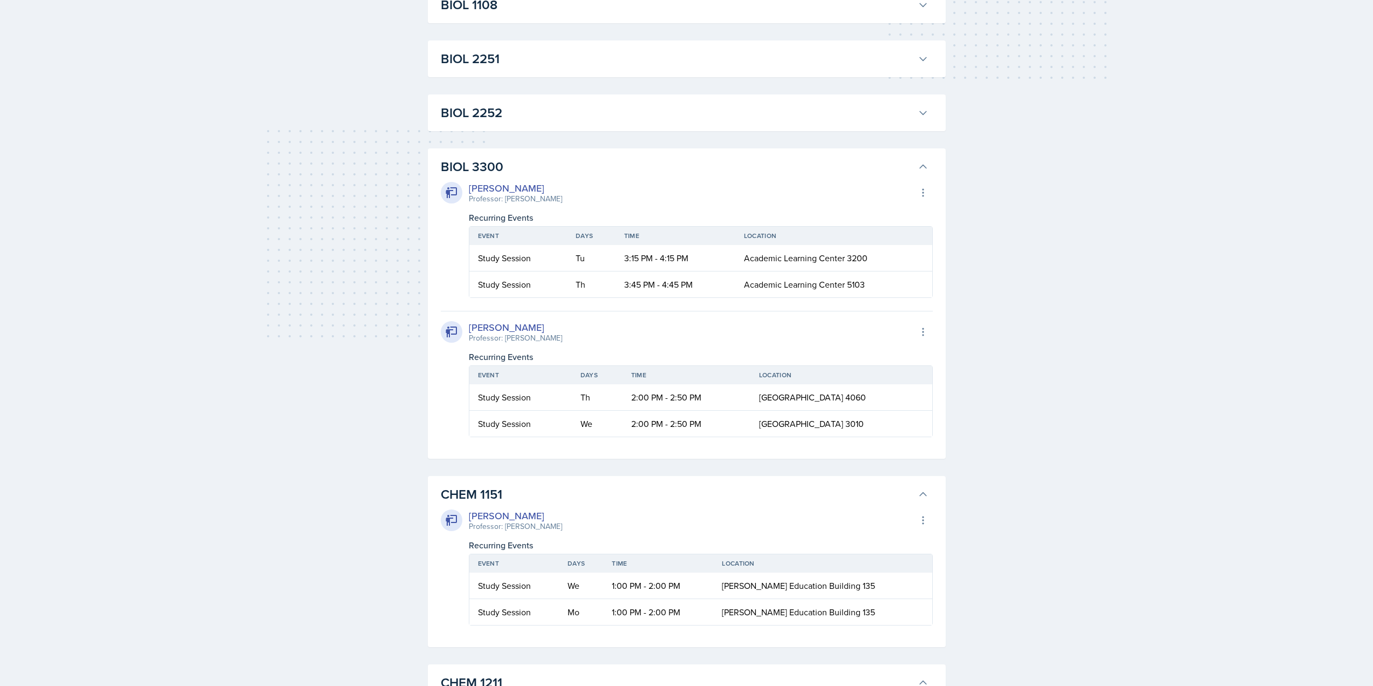
click at [571, 117] on h3 "BIOL 2252" at bounding box center [677, 112] width 473 height 19
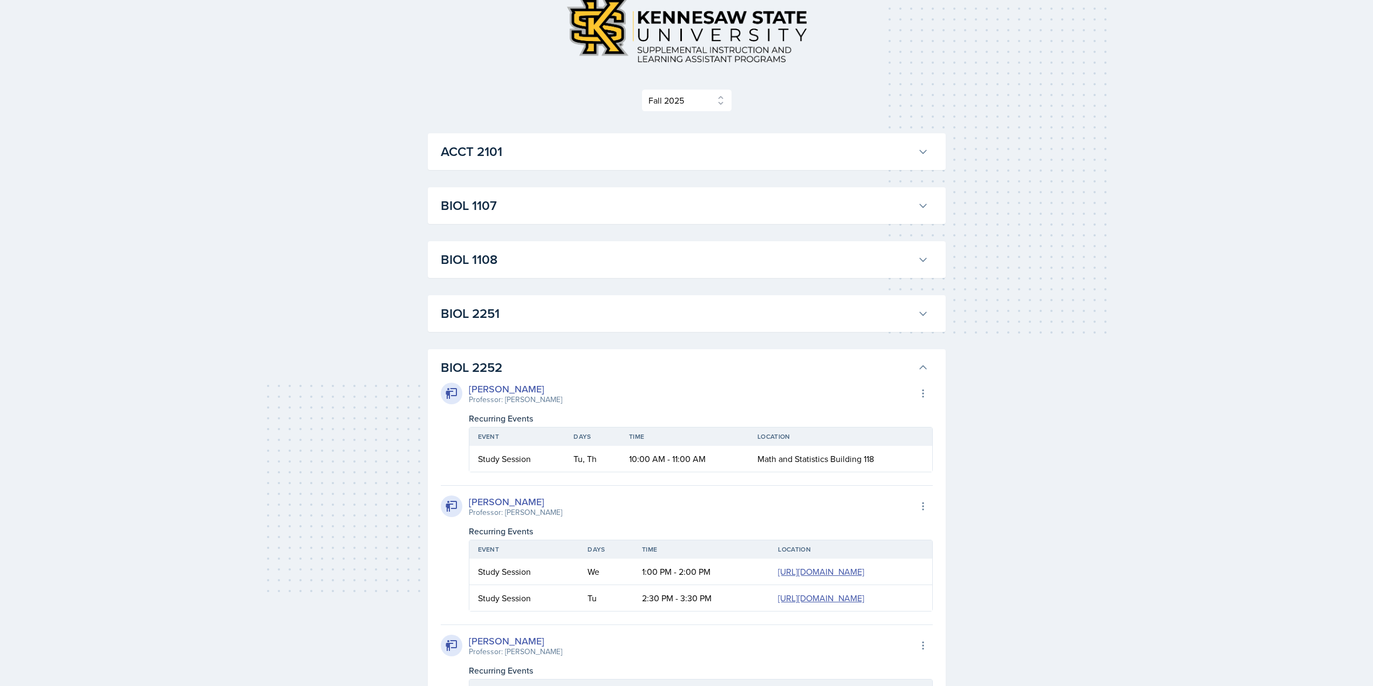
scroll to position [57, 0]
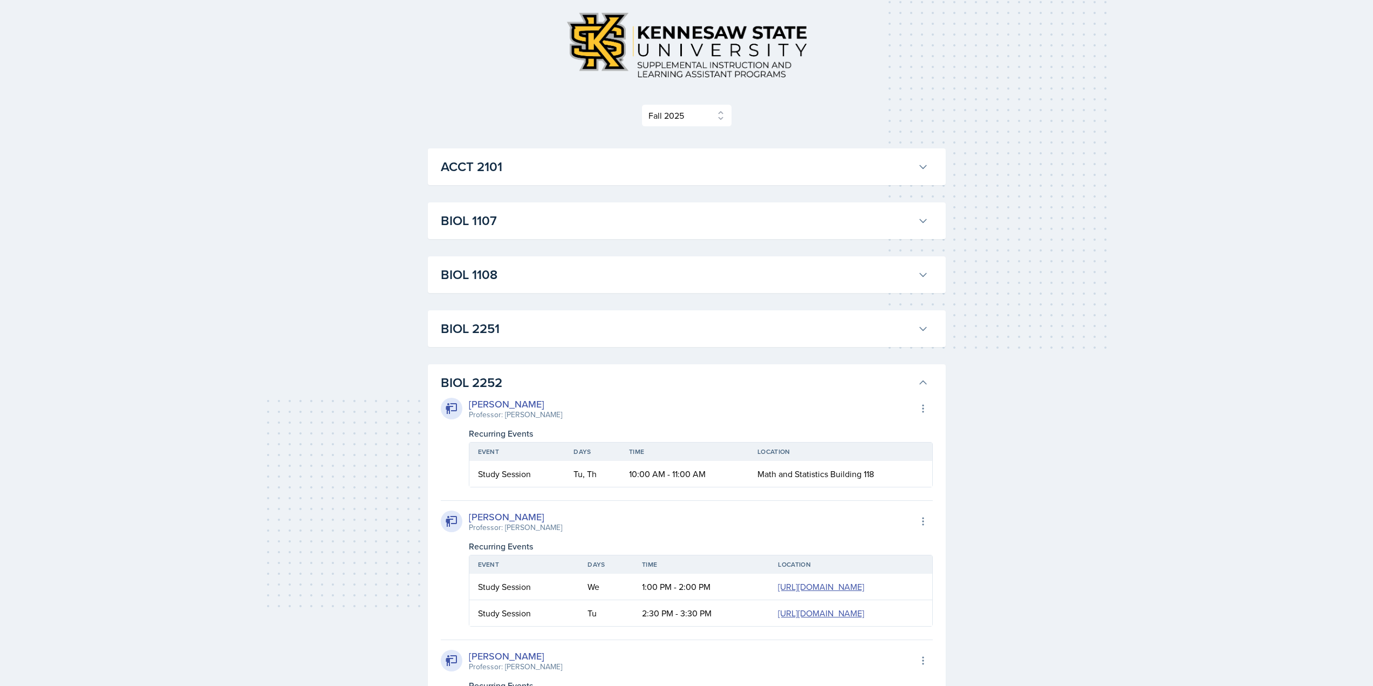
click at [501, 328] on h3 "BIOL 2251" at bounding box center [677, 328] width 473 height 19
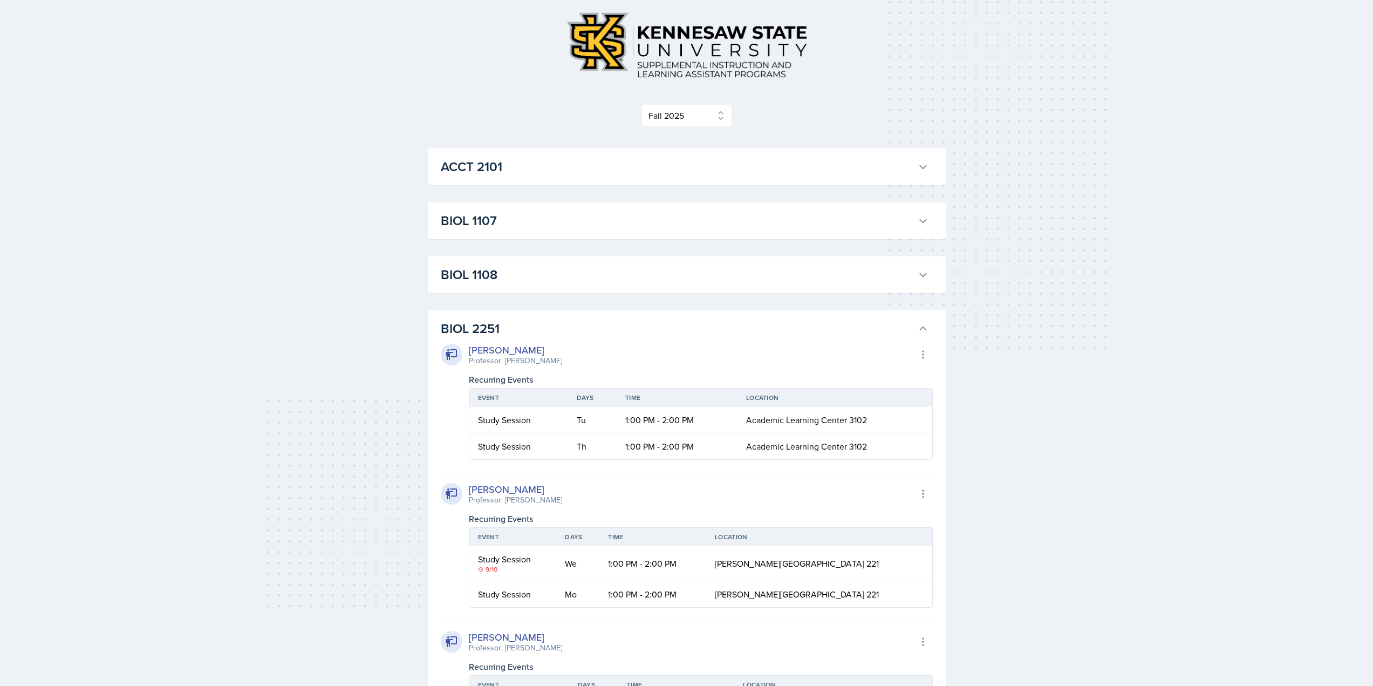
click at [514, 279] on h3 "BIOL 1108" at bounding box center [677, 274] width 473 height 19
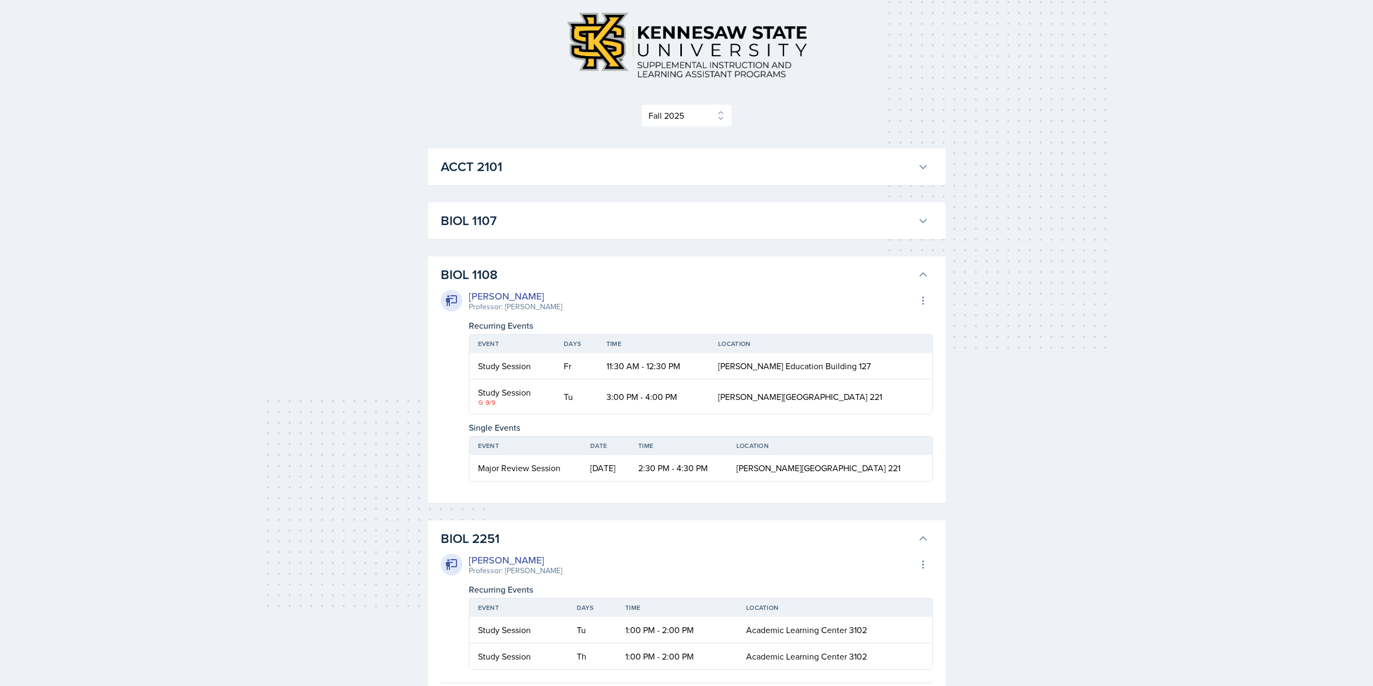
click at [534, 227] on h3 "BIOL 1107" at bounding box center [677, 220] width 473 height 19
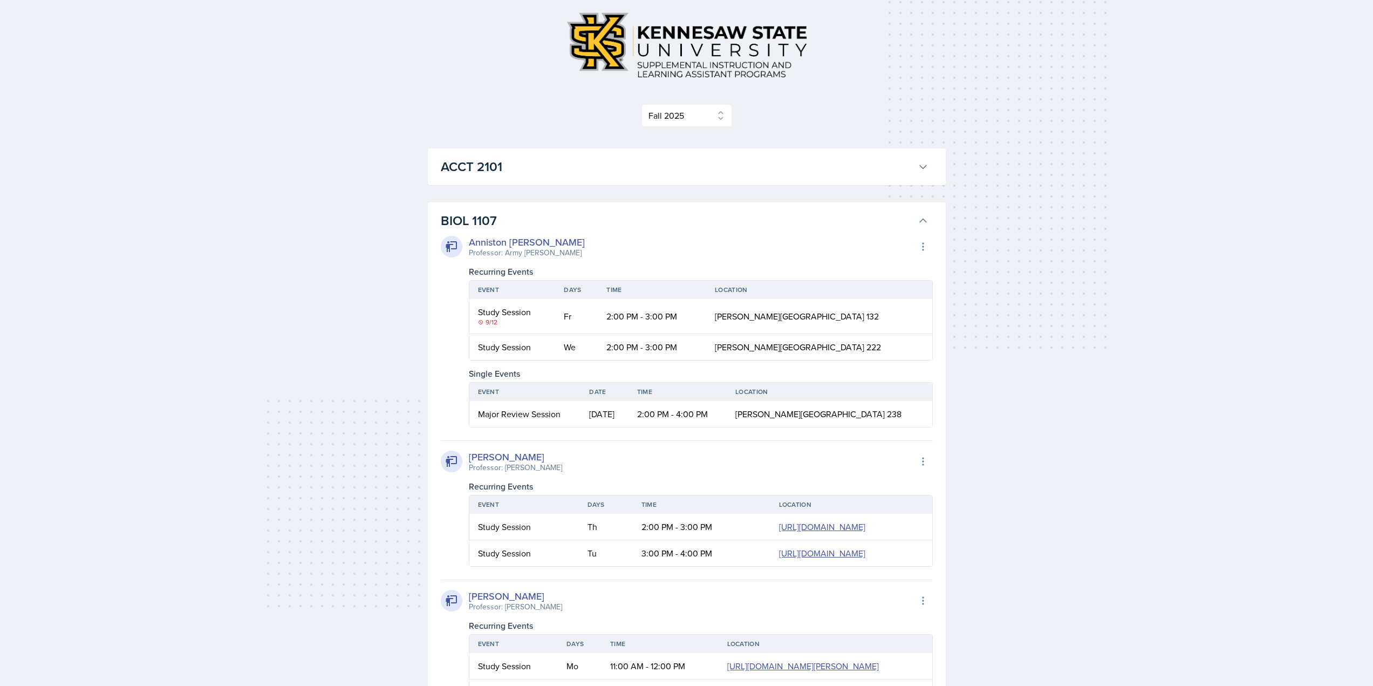
click at [554, 166] on h3 "ACCT 2101" at bounding box center [677, 166] width 473 height 19
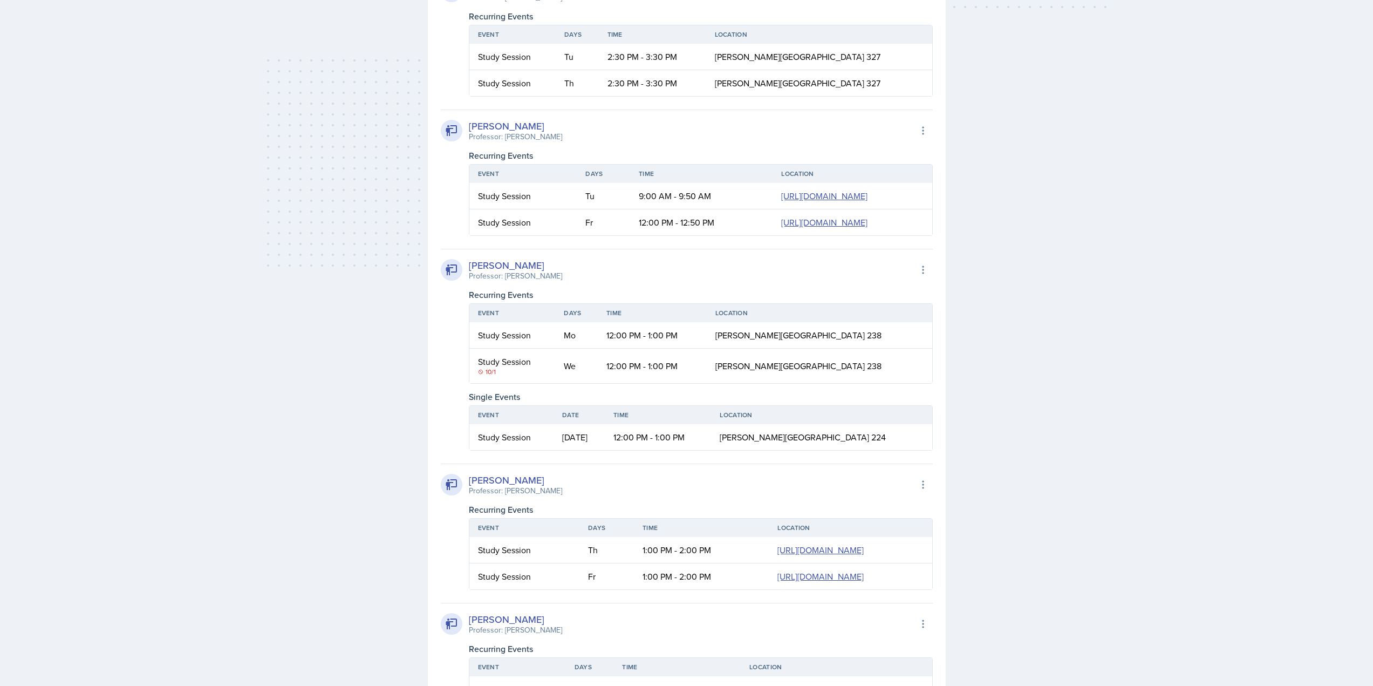
scroll to position [0, 0]
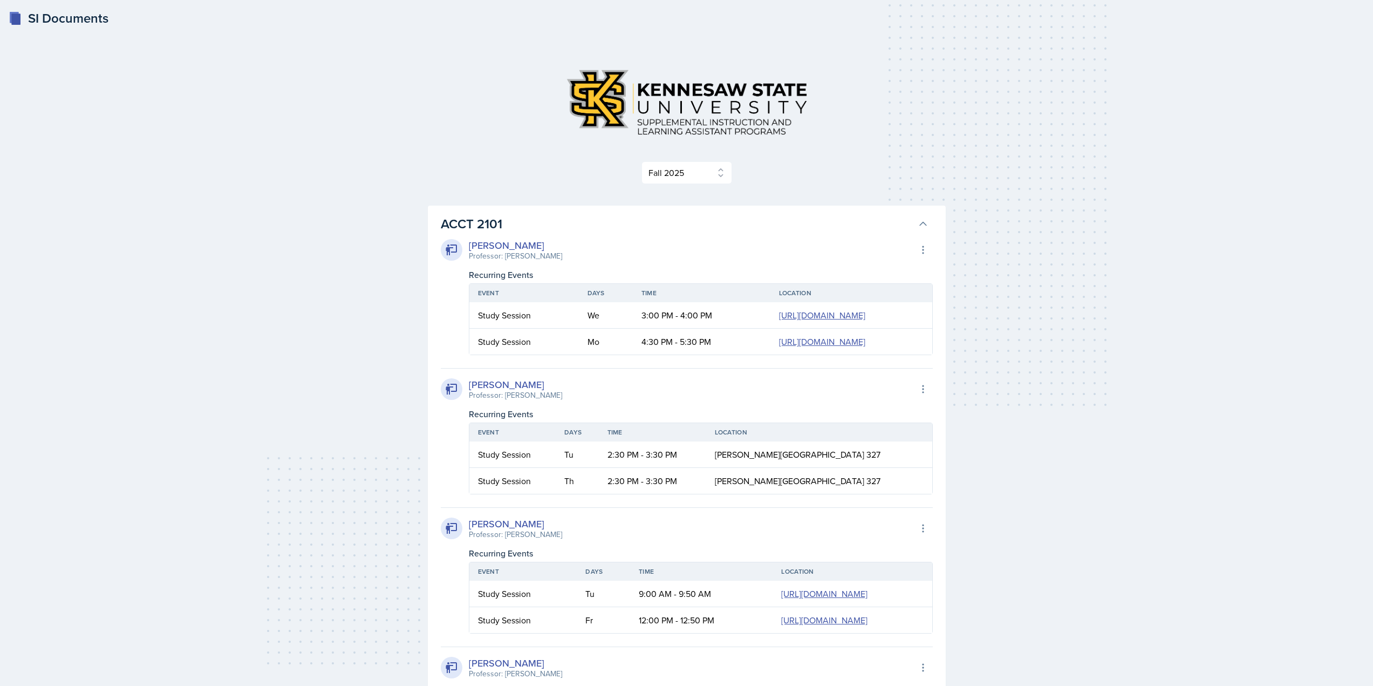
drag, startPoint x: 1068, startPoint y: 136, endPoint x: 1103, endPoint y: -65, distance: 204.4
click at [866, 172] on div "Select Semester Fall 2025 Summer 2025 Spring 2025 Fall 2024 Summer 2024 Spring …" at bounding box center [687, 172] width 518 height 23
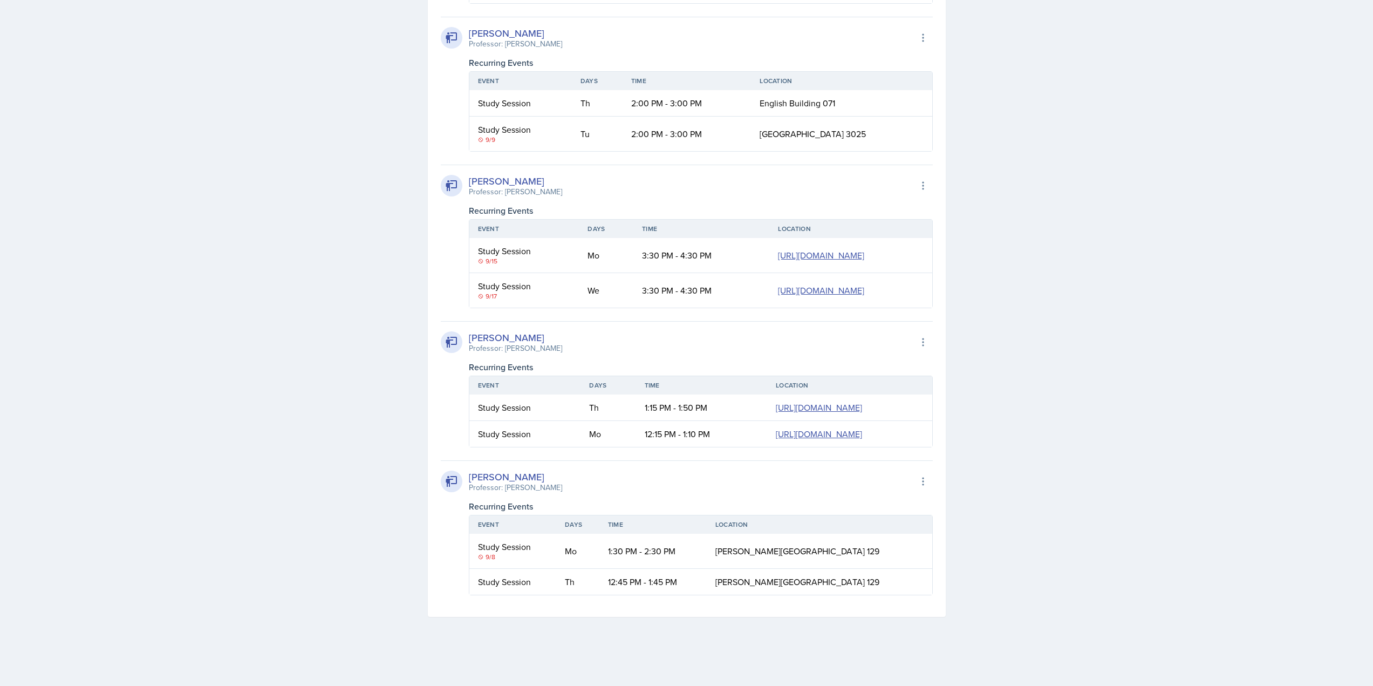
scroll to position [783, 0]
